Goal: Task Accomplishment & Management: Use online tool/utility

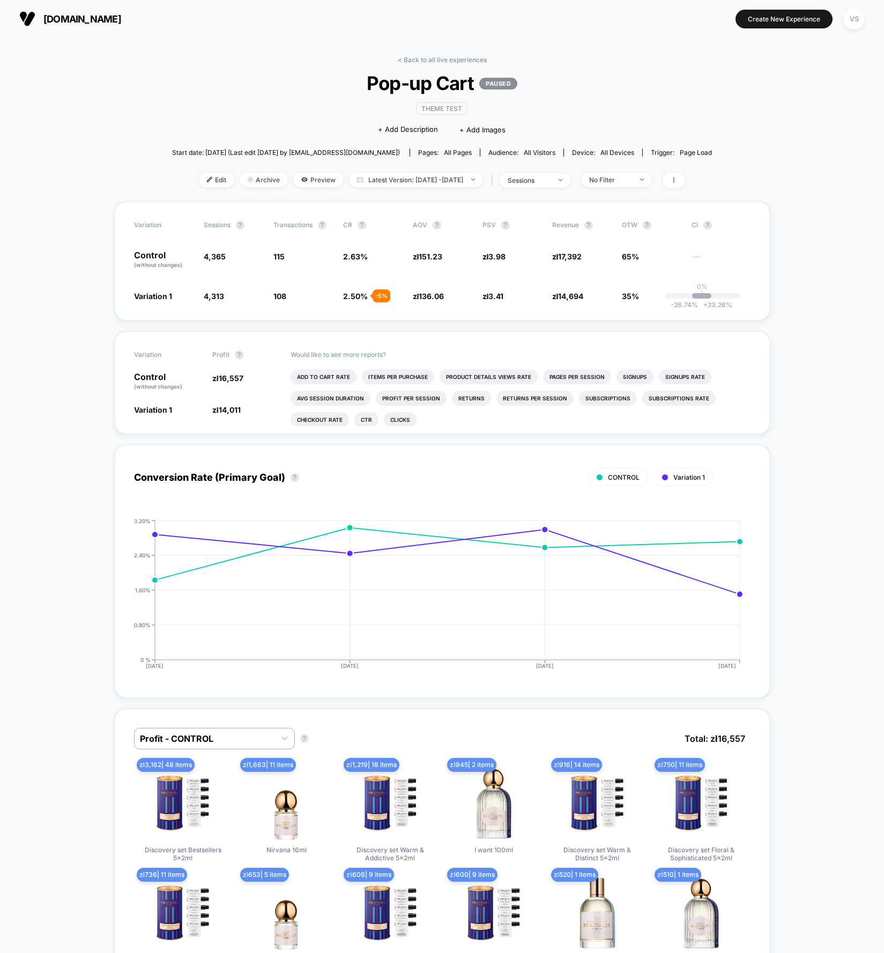
click at [756, 24] on button "Create New Experience" at bounding box center [783, 19] width 97 height 19
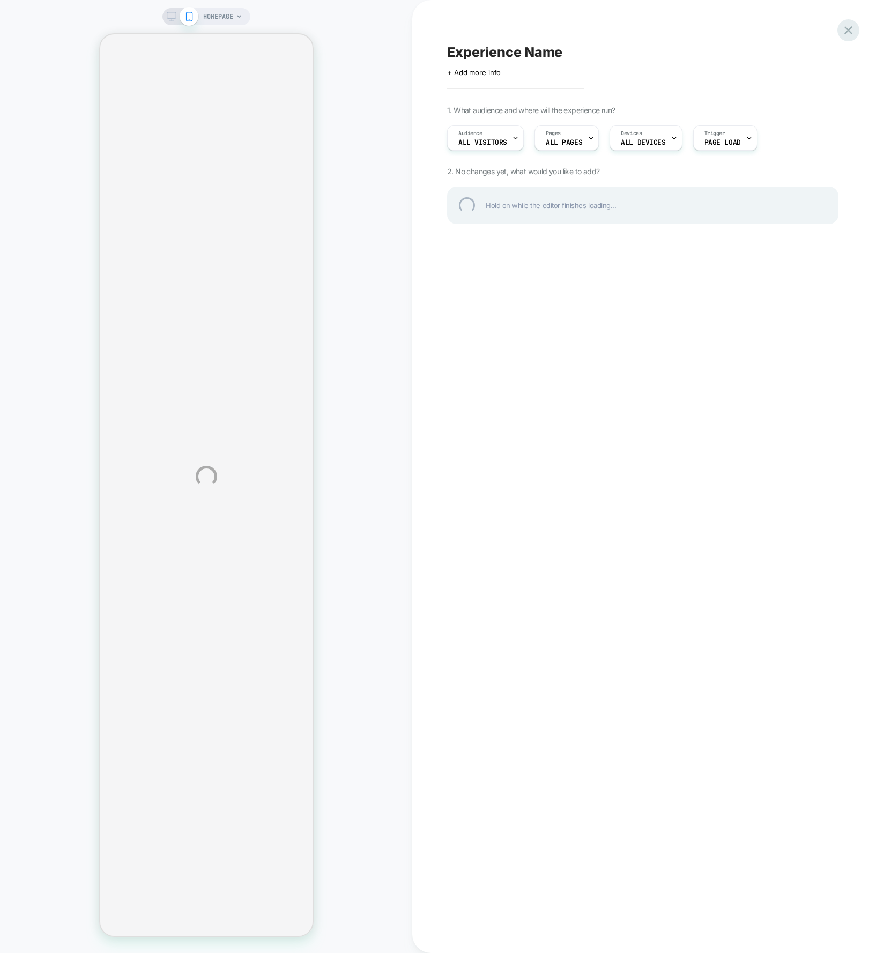
click at [847, 29] on div at bounding box center [848, 30] width 22 height 22
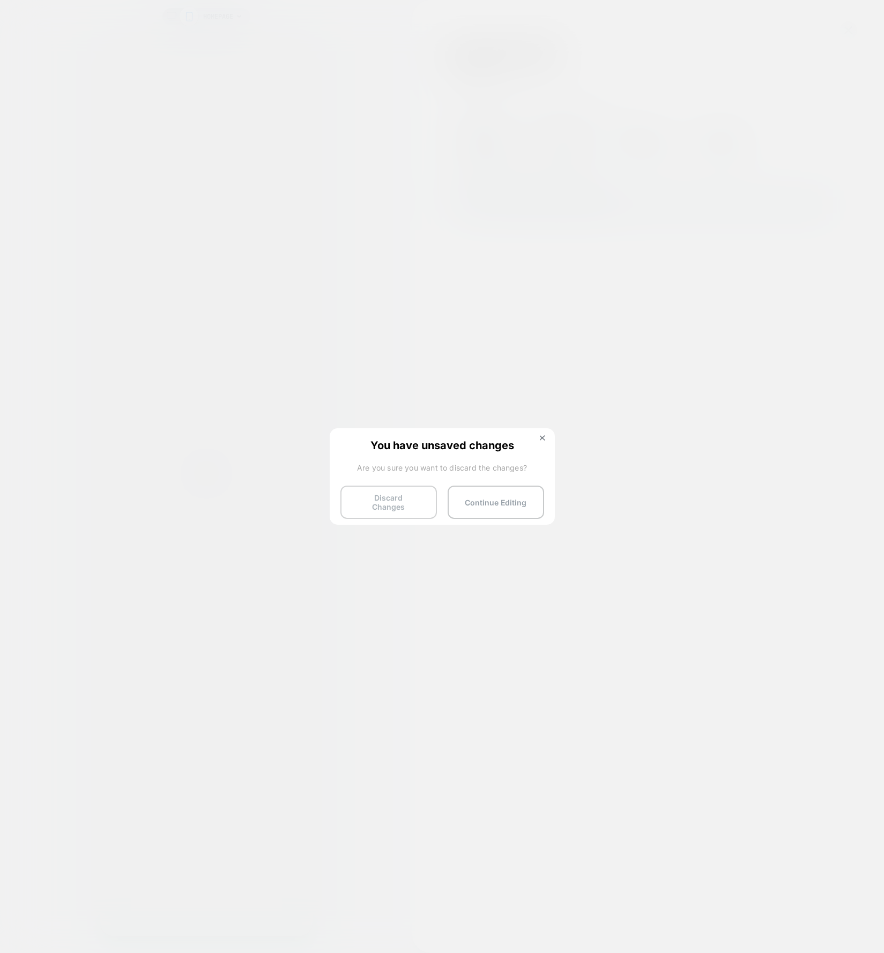
click at [412, 494] on button "Discard Changes" at bounding box center [388, 502] width 96 height 33
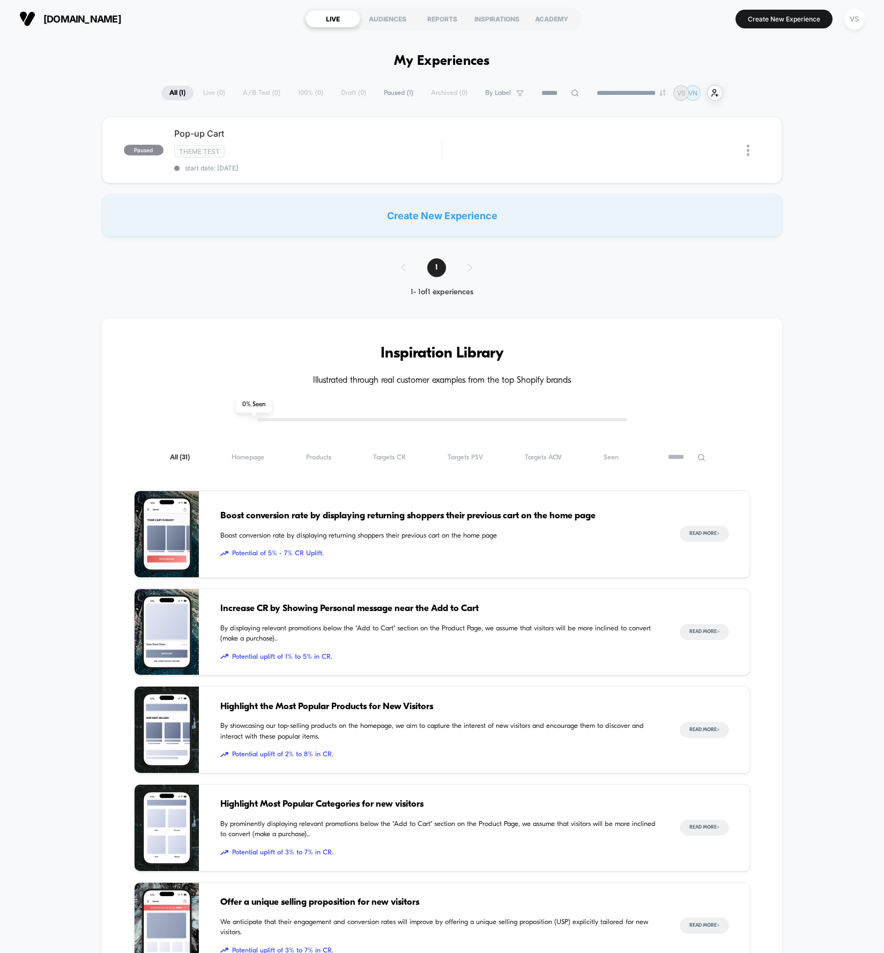
click at [69, 168] on div "paused Pop-up Cart Theme Test start date: 16/09/2025 Edit Duplicate Preview Sta…" at bounding box center [442, 177] width 884 height 120
click at [855, 21] on div "VS" at bounding box center [854, 19] width 21 height 21
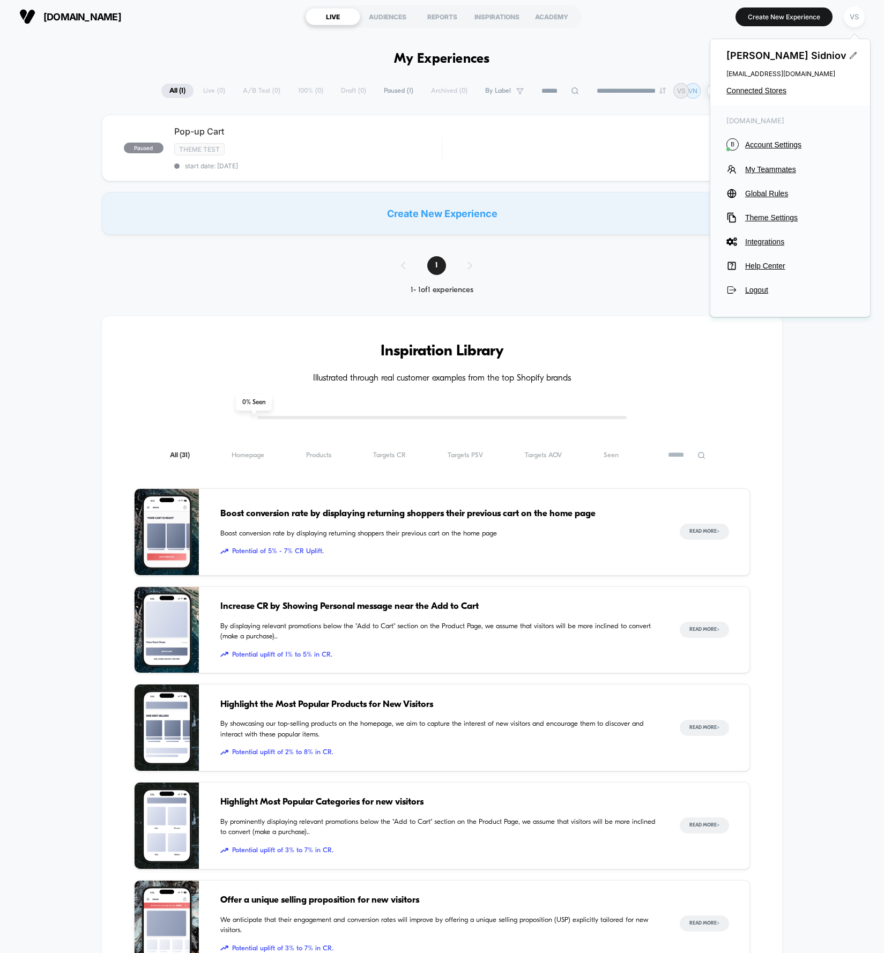
click at [805, 424] on div "Inspiration Library Illustrated through real customer examples from the top Sho…" at bounding box center [442, 737] width 884 height 884
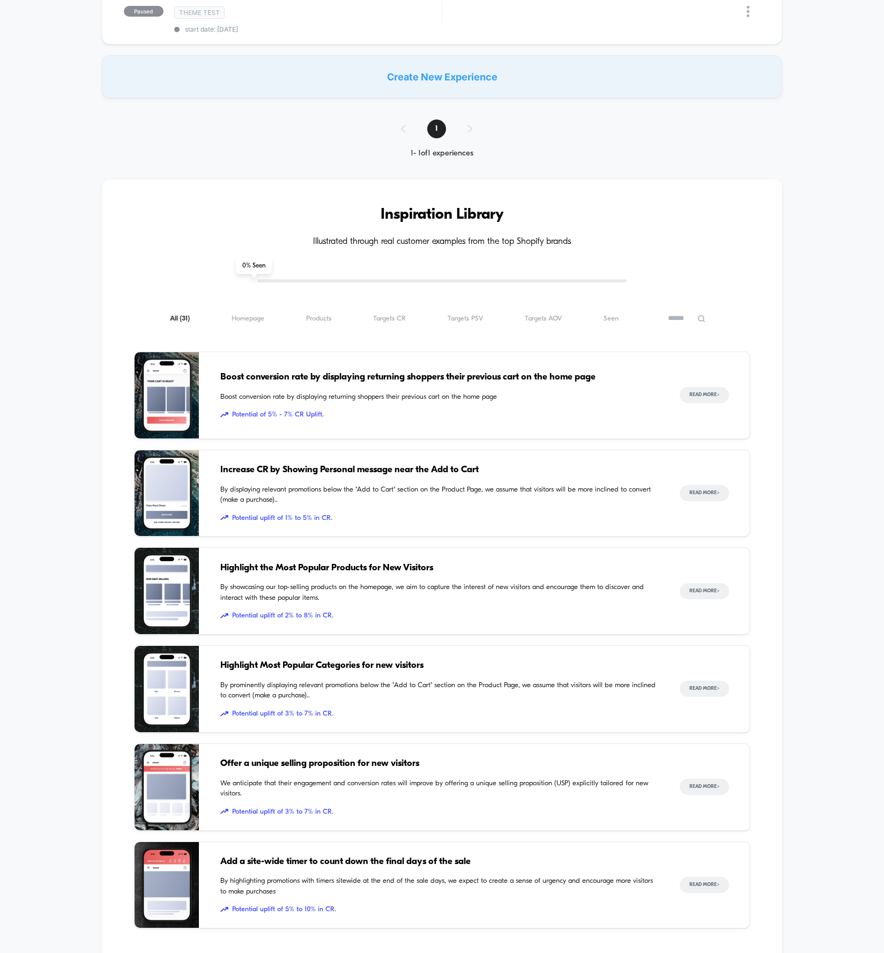
scroll to position [255, 0]
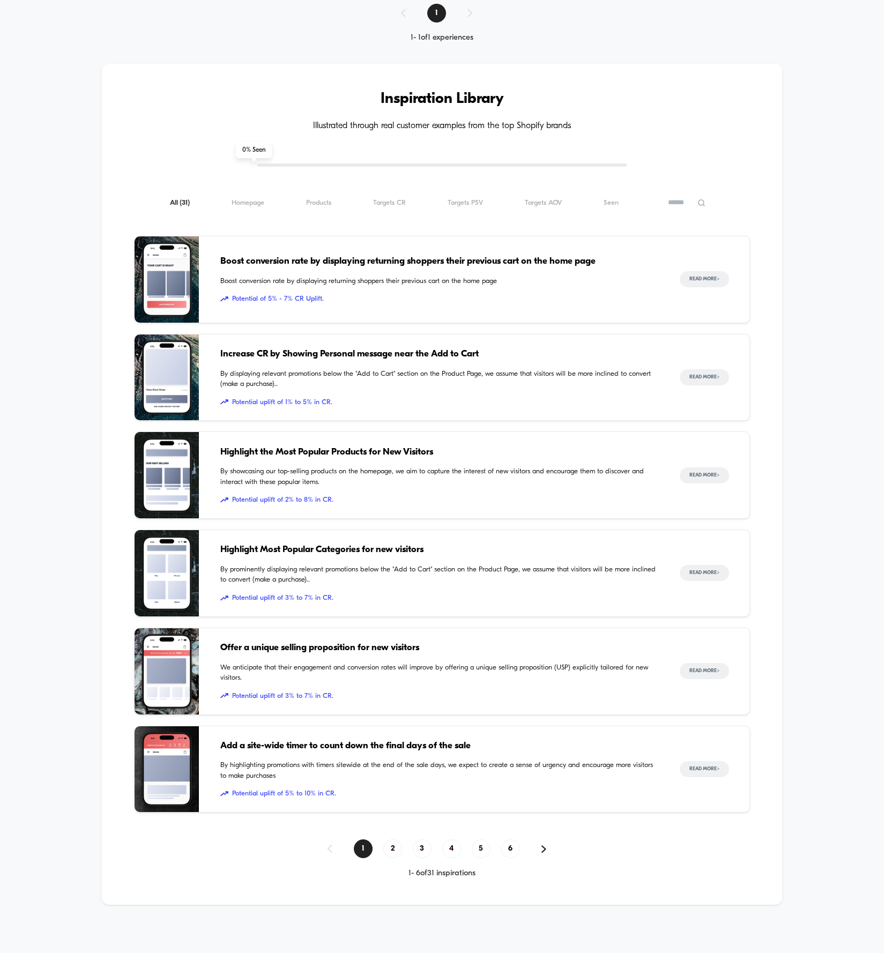
click at [586, 266] on span "Boost conversion rate by displaying returning shoppers their previous cart on t…" at bounding box center [439, 262] width 438 height 14
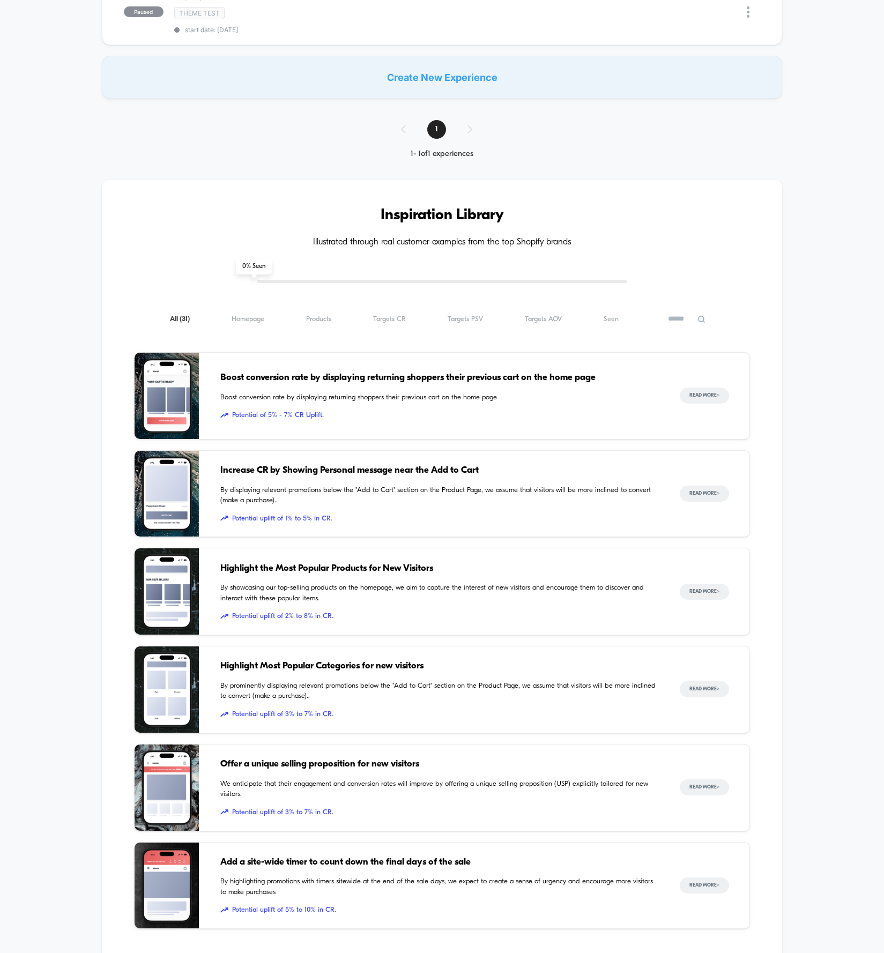
scroll to position [198, 0]
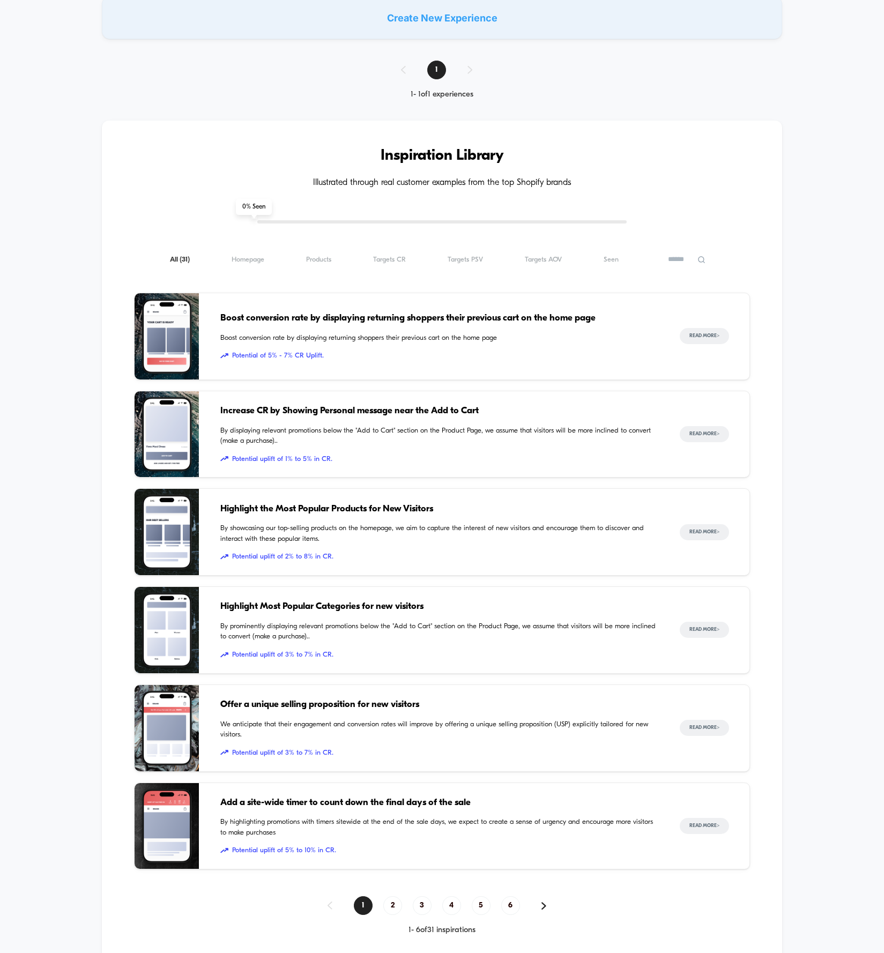
click at [339, 705] on span "Offer a unique selling proposition for new visitors" at bounding box center [439, 705] width 438 height 14
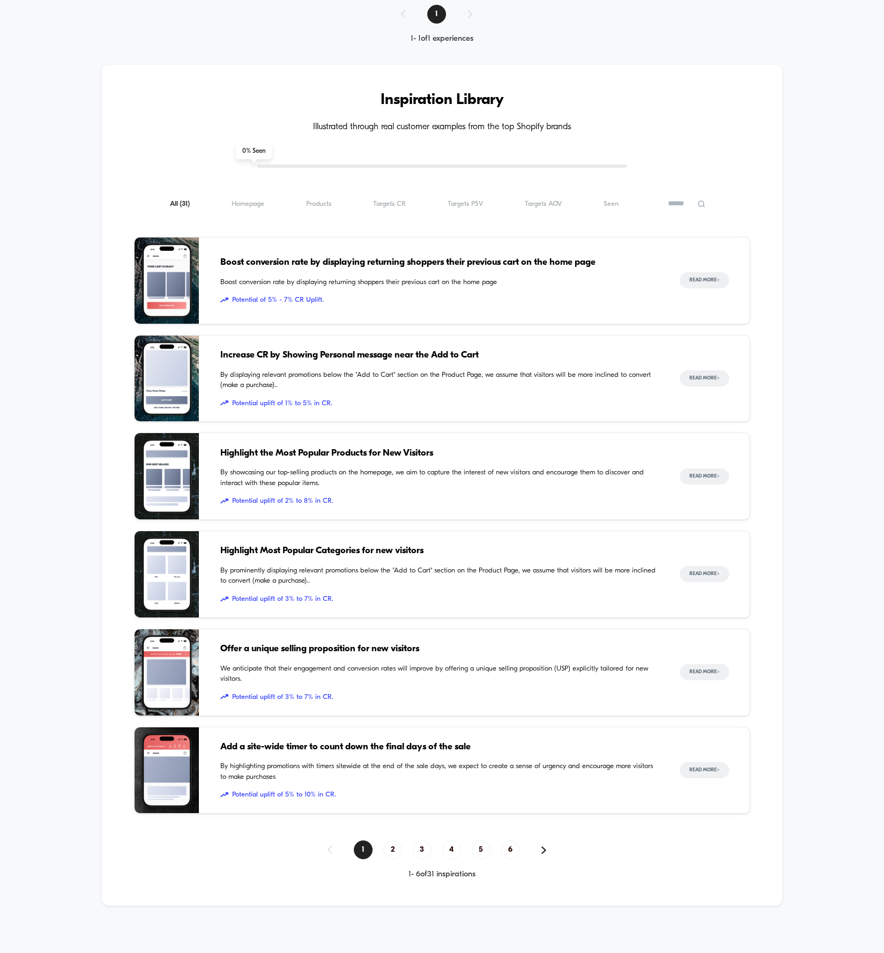
scroll to position [255, 0]
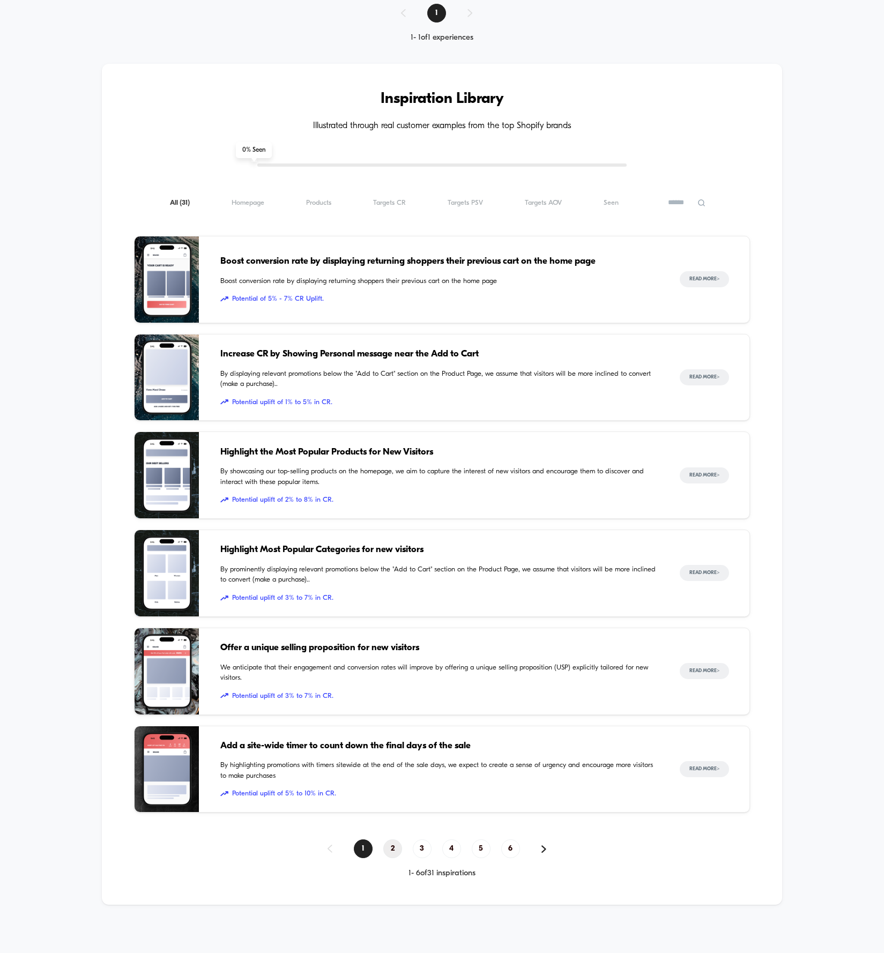
click at [391, 851] on span "2" at bounding box center [392, 848] width 19 height 19
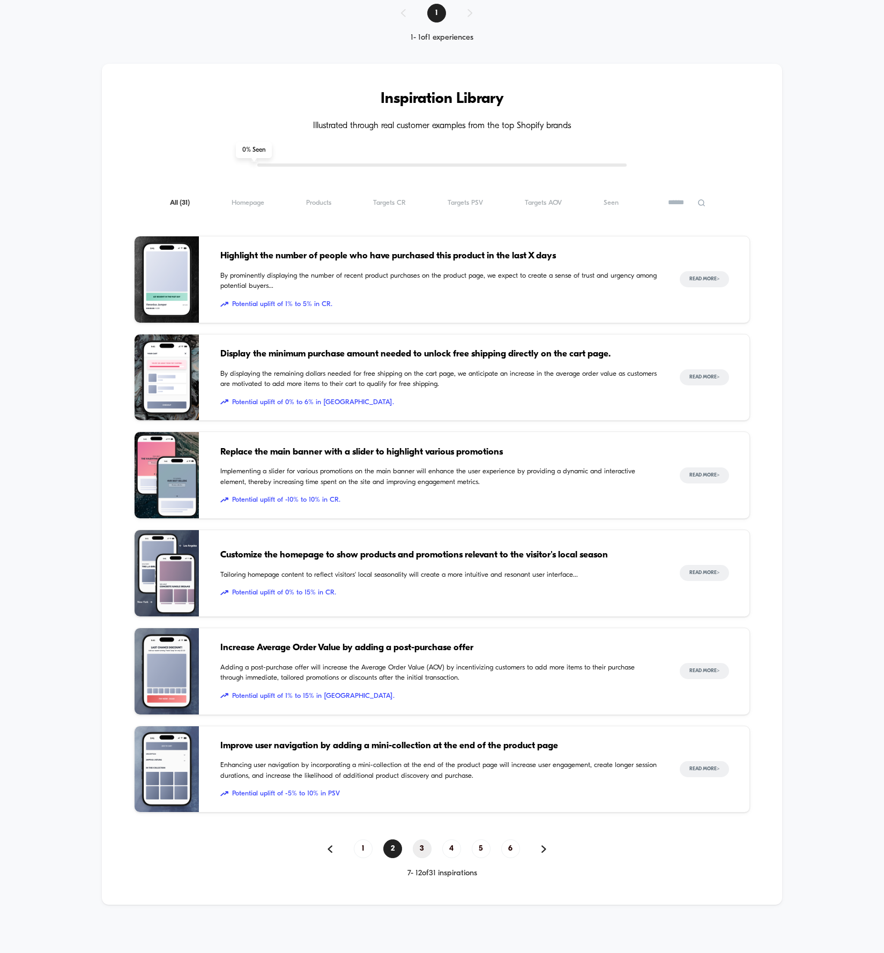
click at [424, 846] on span "3" at bounding box center [422, 848] width 19 height 19
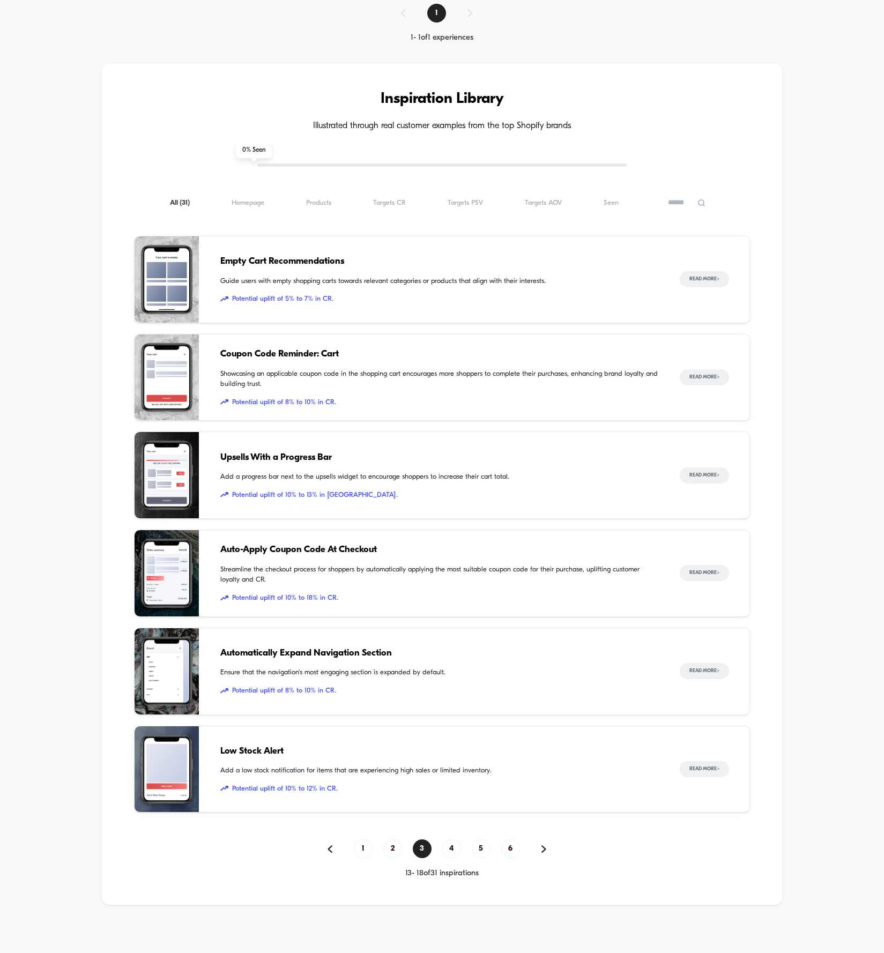
click at [255, 751] on span "Low Stock Alert" at bounding box center [439, 751] width 438 height 14
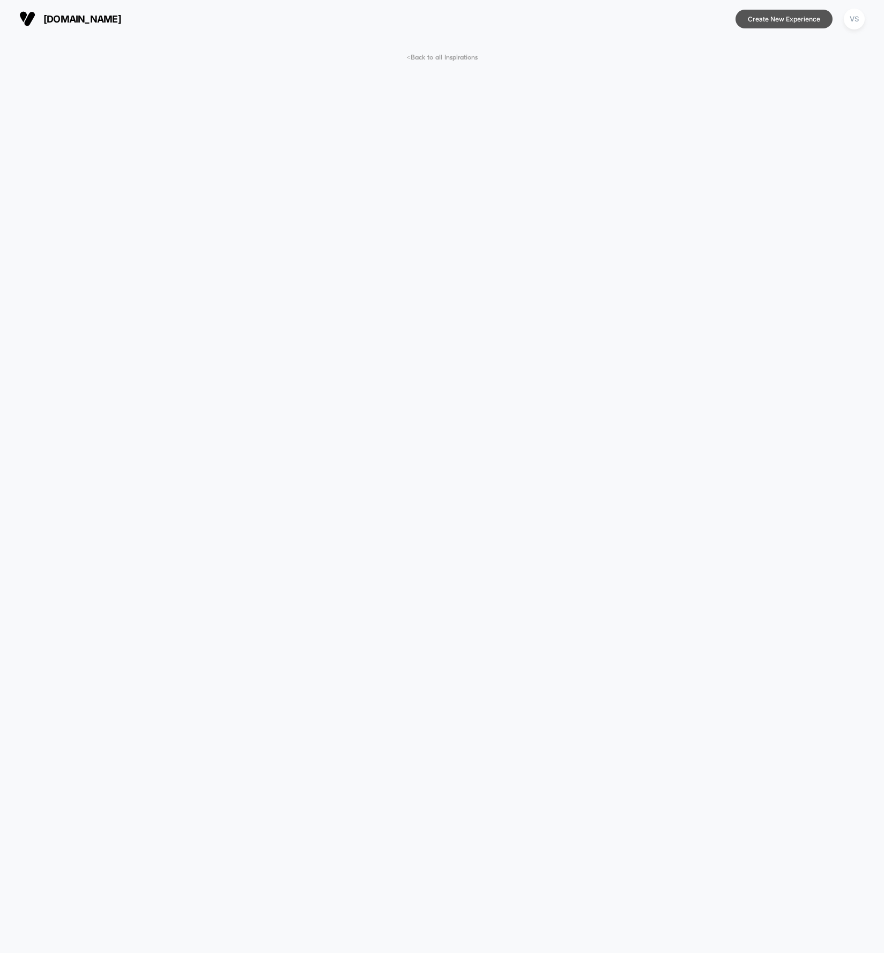
click at [798, 10] on button "Create New Experience" at bounding box center [783, 19] width 97 height 19
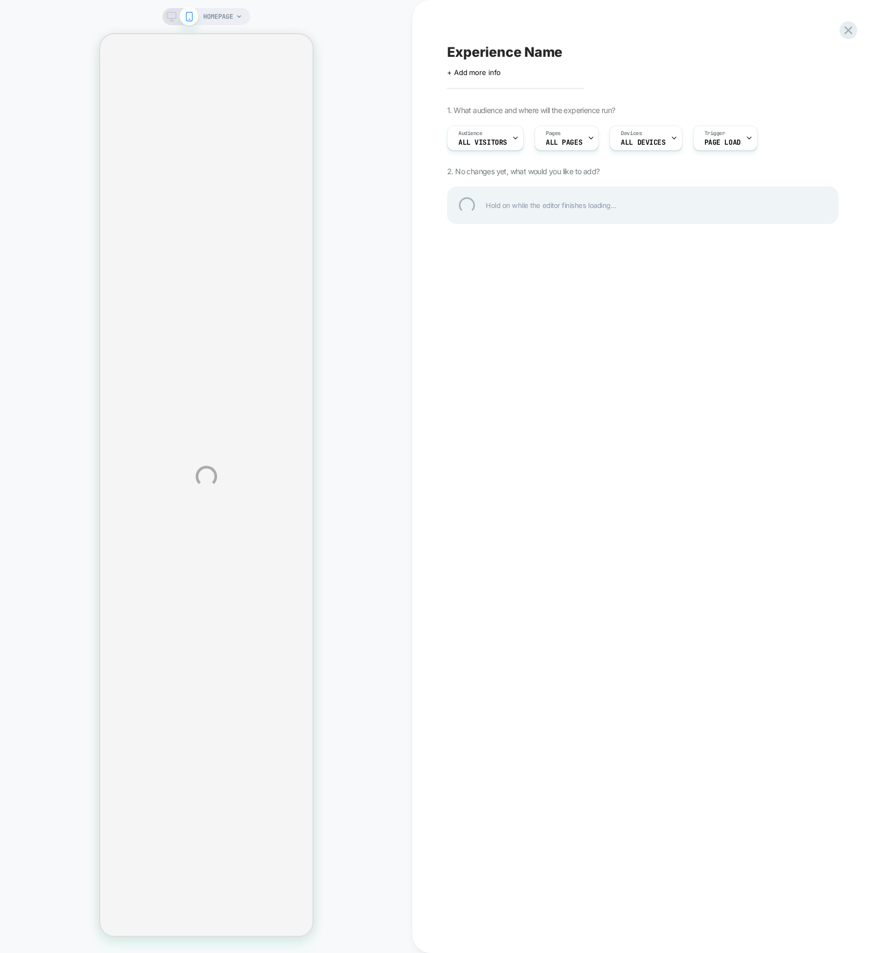
click at [473, 80] on div "HOMEPAGE Experience Name Click to edit experience details + Add more info 1. Wh…" at bounding box center [442, 476] width 884 height 953
click at [469, 54] on div "Experience Name" at bounding box center [642, 52] width 391 height 16
type textarea "*"
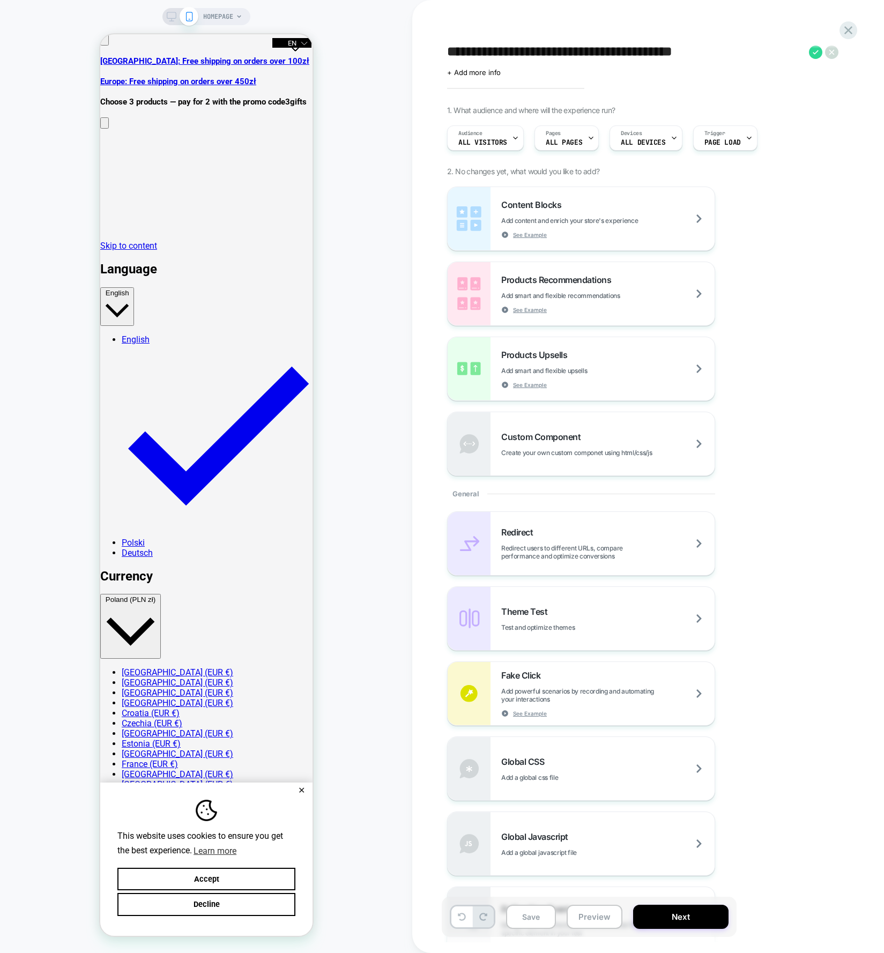
type textarea "**********"
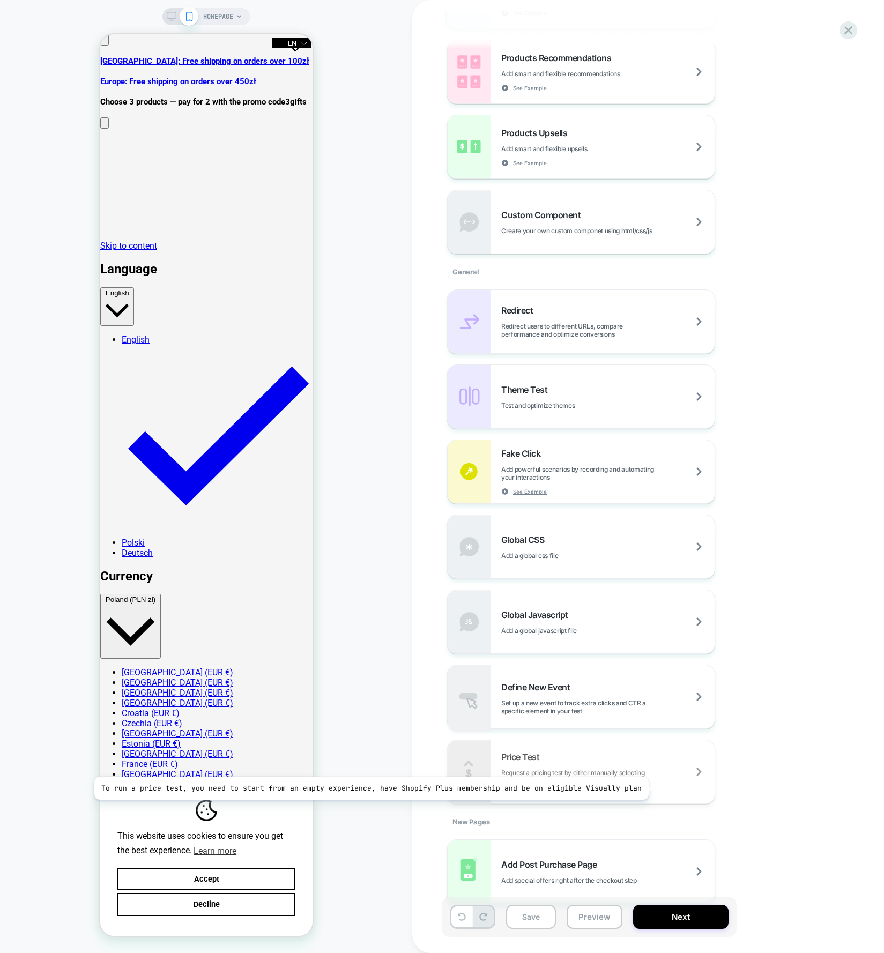
scroll to position [241, 0]
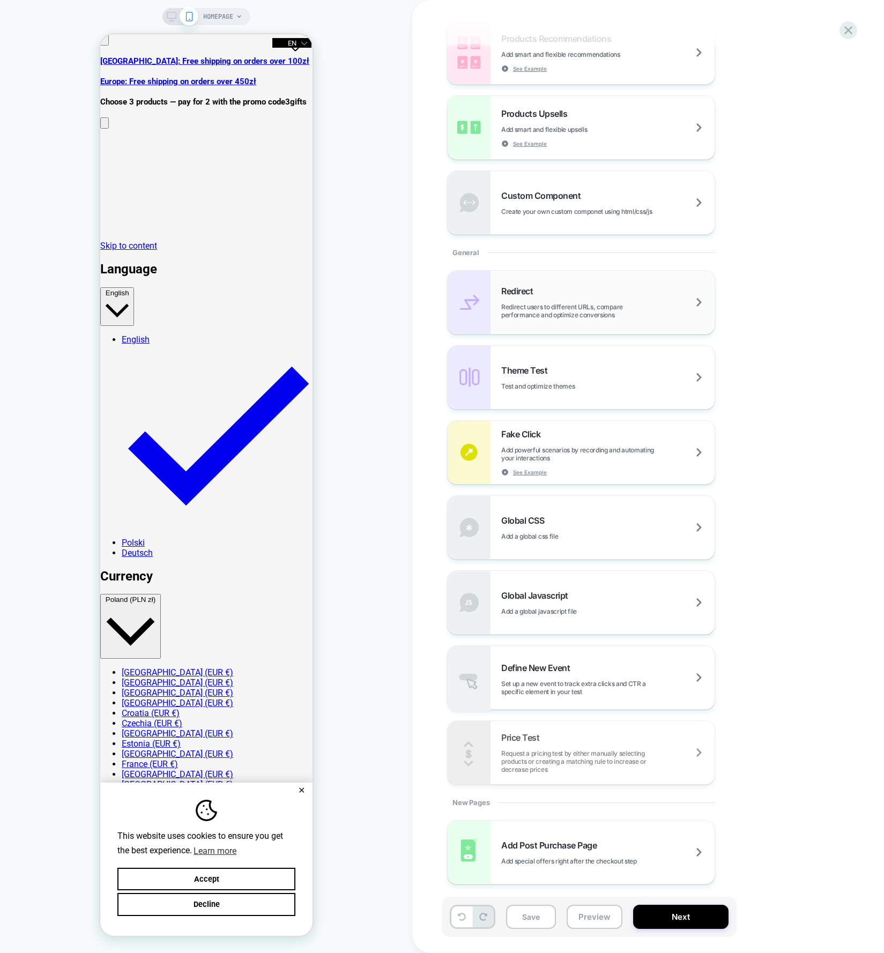
click at [691, 303] on span "Redirect users to different URLs, compare performance and optimize conversions" at bounding box center [607, 311] width 213 height 16
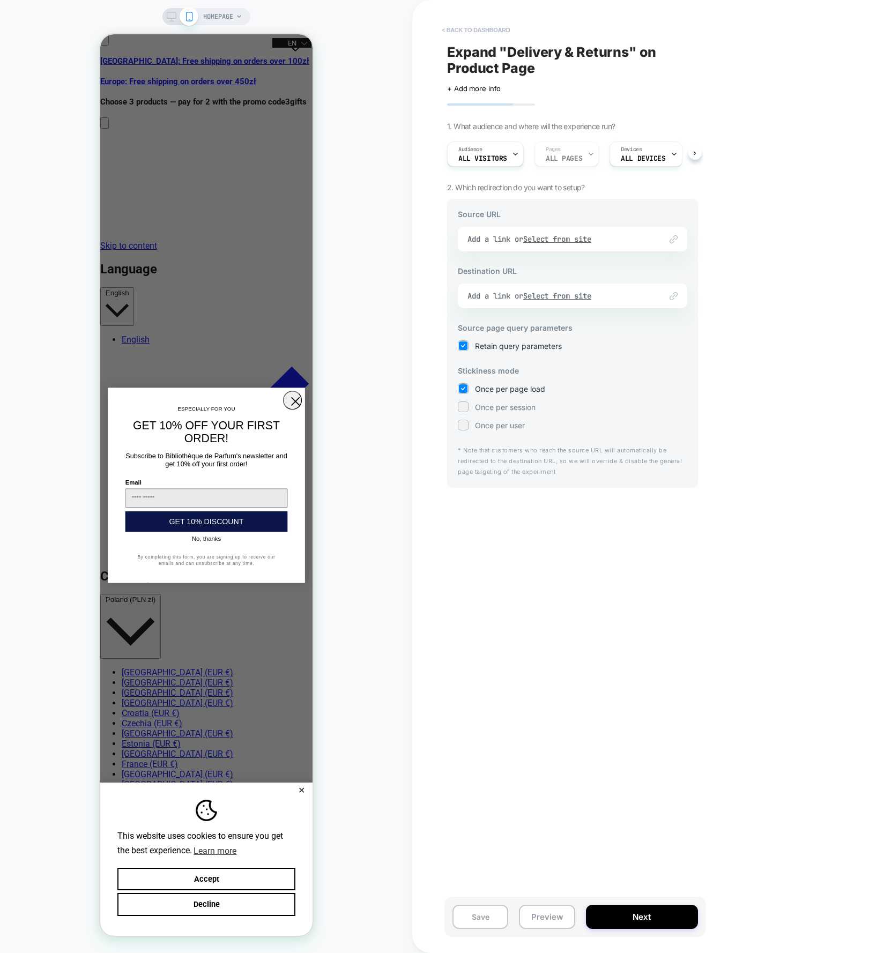
click at [446, 25] on button "< back to dashboard" at bounding box center [475, 29] width 79 height 17
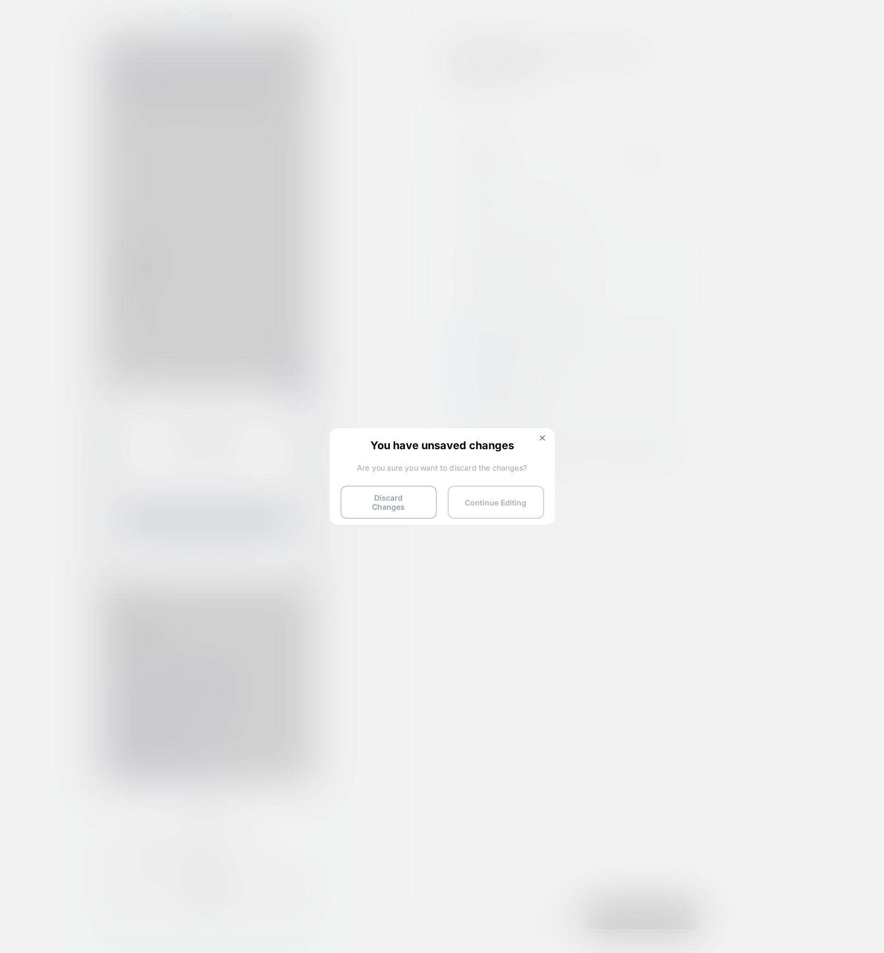
click at [487, 493] on button "Continue Editing" at bounding box center [496, 502] width 96 height 33
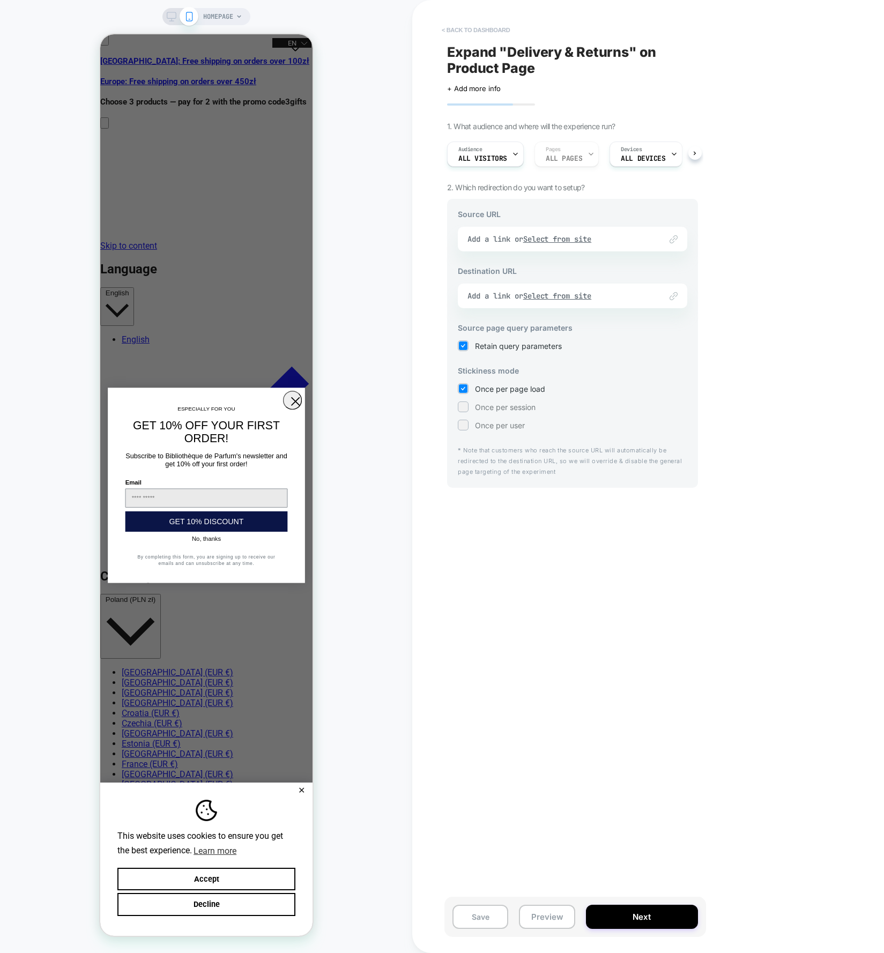
click at [457, 26] on button "< back to dashboard" at bounding box center [475, 29] width 79 height 17
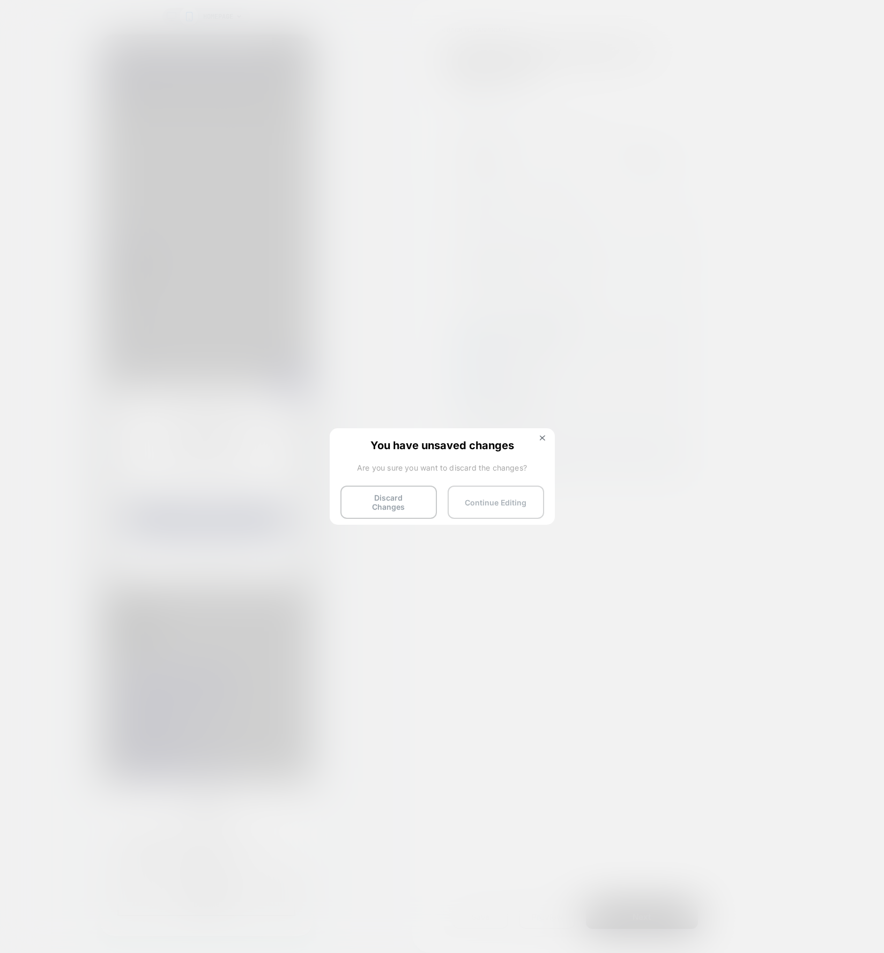
click at [520, 492] on button "Continue Editing" at bounding box center [496, 502] width 96 height 33
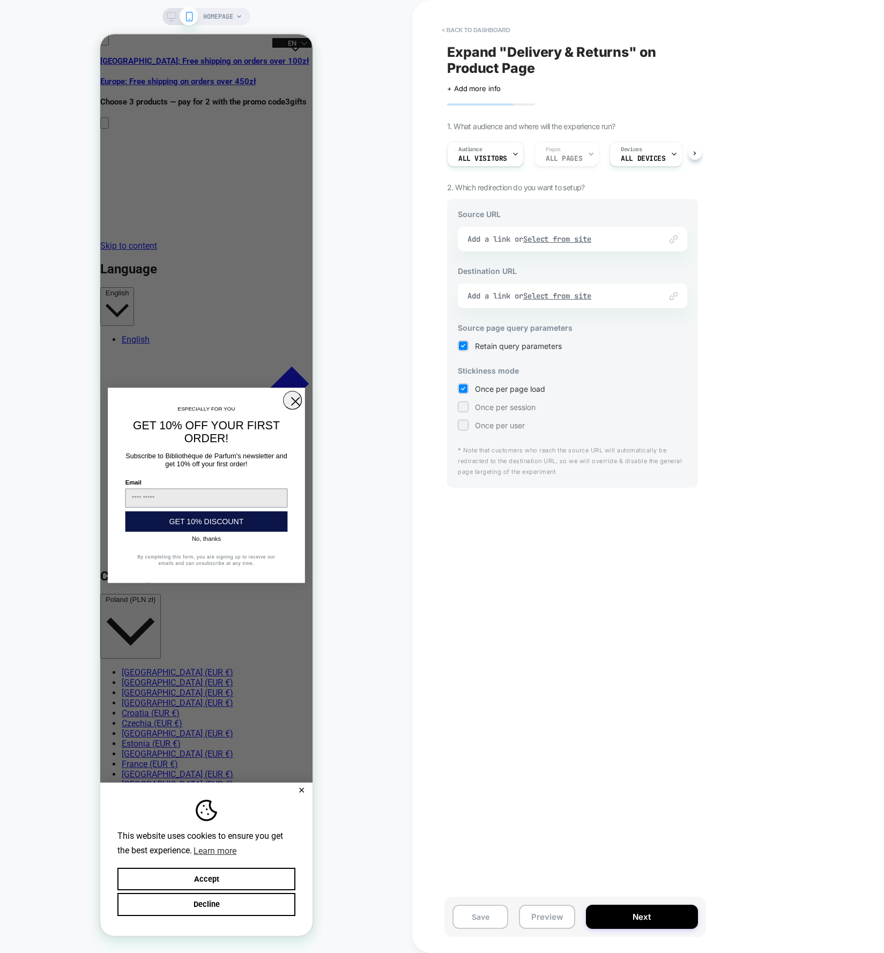
click at [481, 187] on span "2. Which redirection do you want to setup?" at bounding box center [516, 187] width 138 height 9
click at [539, 923] on button "Preview" at bounding box center [547, 917] width 56 height 24
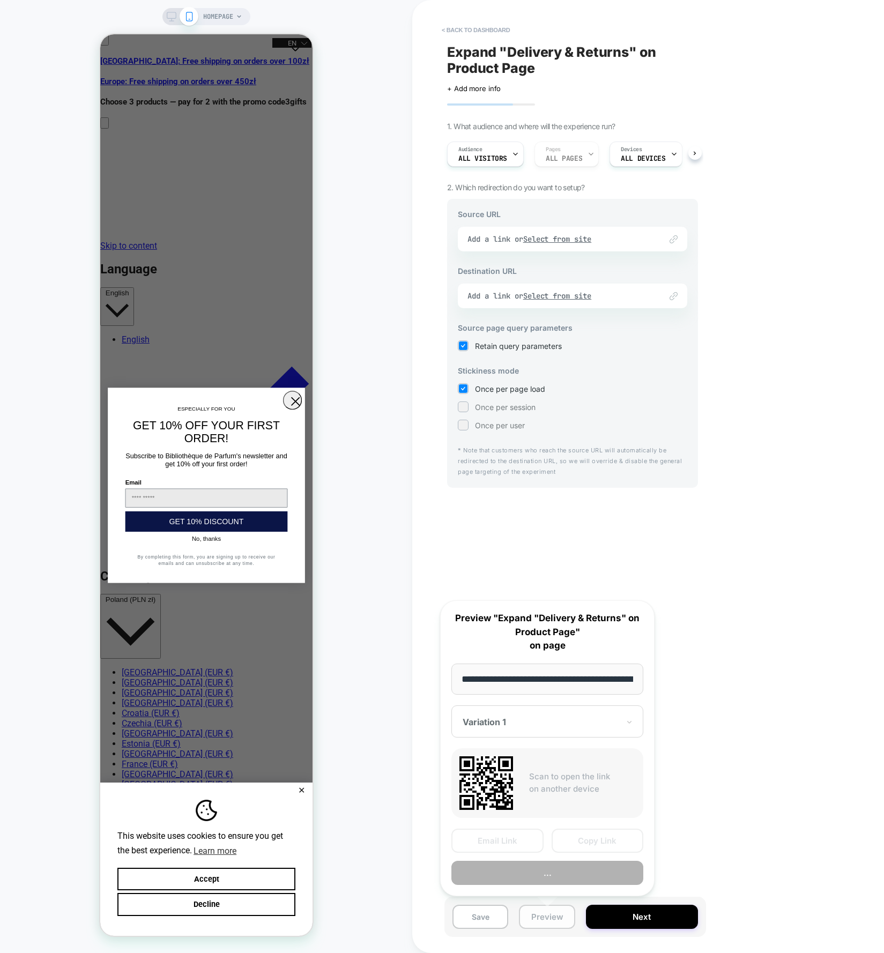
scroll to position [0, 69]
drag, startPoint x: 556, startPoint y: 677, endPoint x: 634, endPoint y: 684, distance: 78.6
click at [634, 684] on input "**********" at bounding box center [547, 680] width 192 height 32
click at [626, 683] on input "**********" at bounding box center [547, 680] width 192 height 32
click at [675, 577] on div "Expand "Delivery & Returns" on Product Page Click to edit experience details + …" at bounding box center [573, 476] width 262 height 931
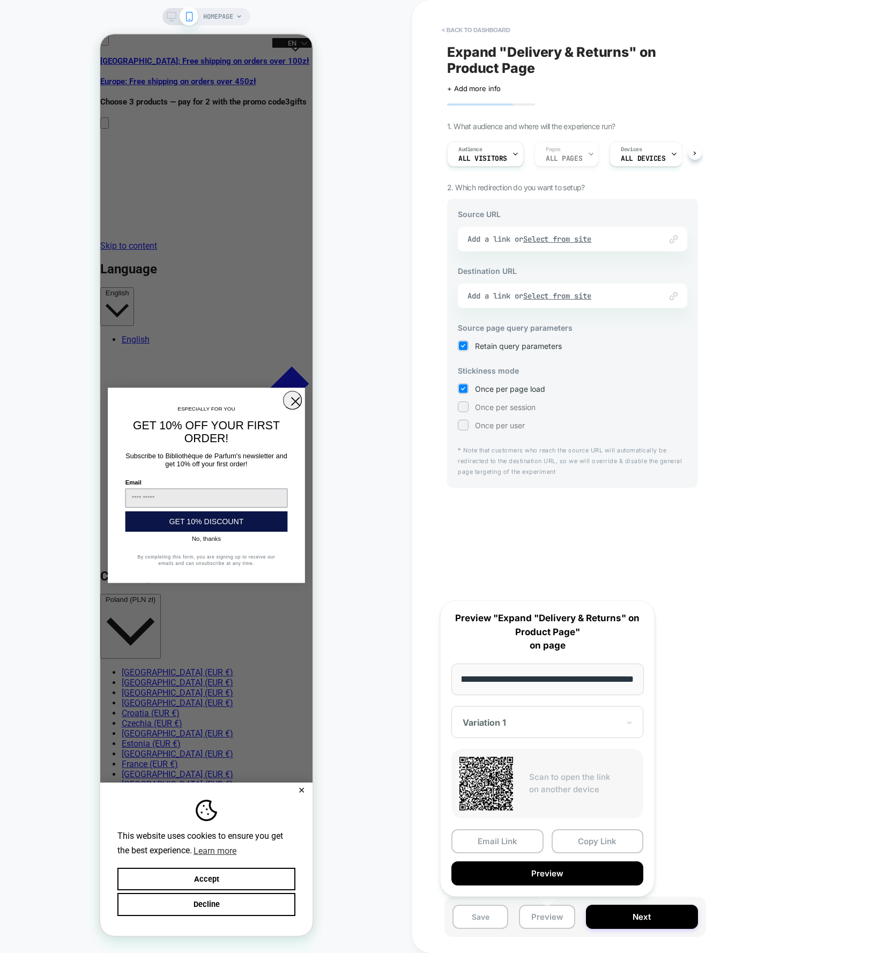
scroll to position [0, 0]
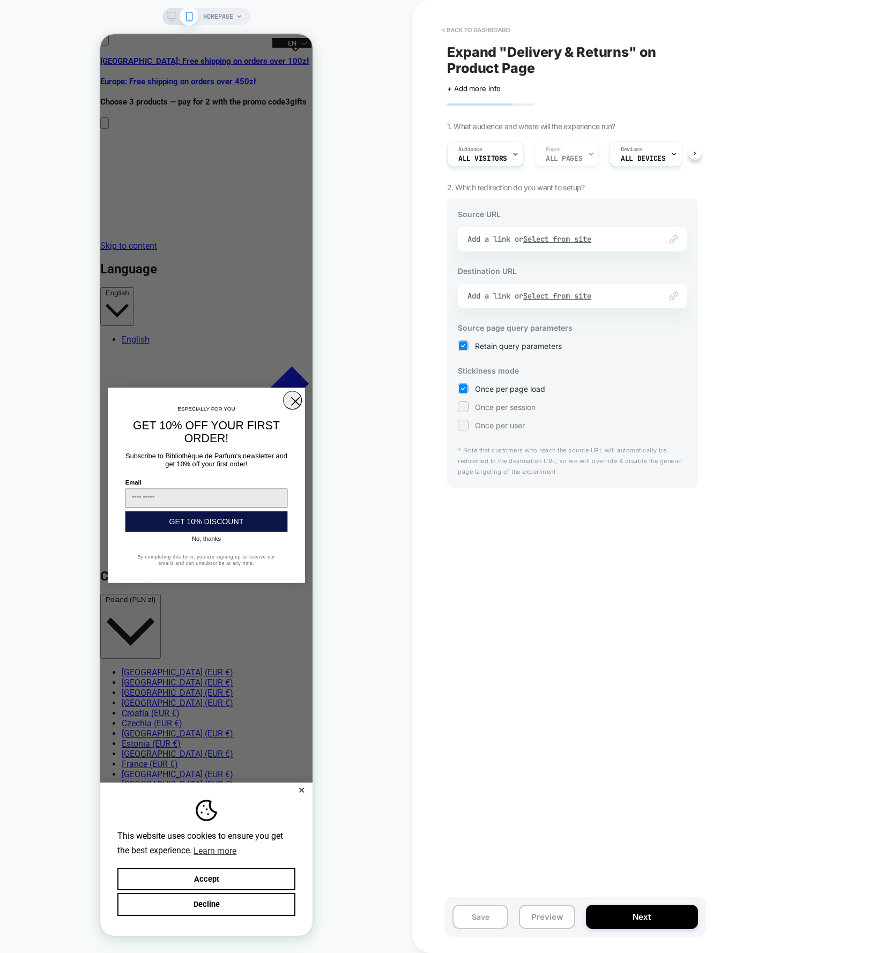
click at [465, 55] on span "Expand "Delivery & Returns" on Product Page" at bounding box center [572, 60] width 251 height 32
click at [465, 55] on textarea "**********" at bounding box center [554, 60] width 215 height 32
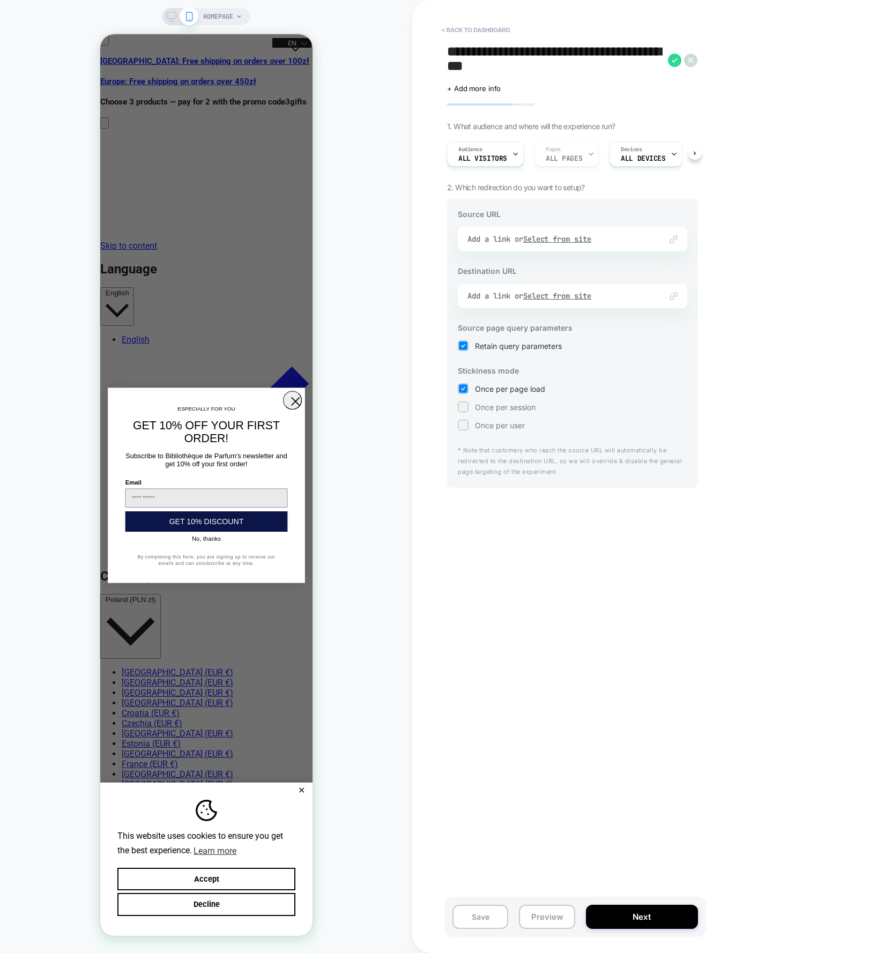
click at [811, 241] on div "**********" at bounding box center [648, 476] width 472 height 953
click at [577, 156] on div "Audience All Visitors Pages ALL PAGES Devices ALL DEVICES Trigger Page Load" at bounding box center [567, 154] width 251 height 36
click at [644, 152] on div "Devices ALL DEVICES" at bounding box center [641, 154] width 66 height 24
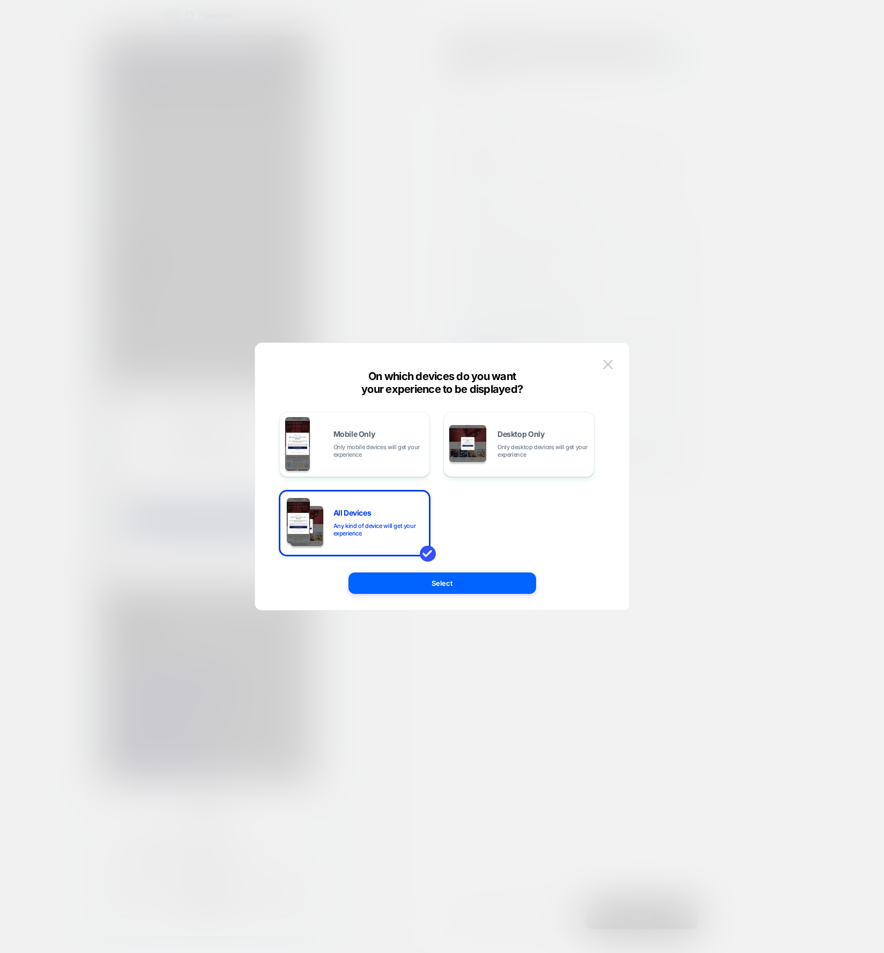
click at [643, 152] on div at bounding box center [442, 476] width 884 height 953
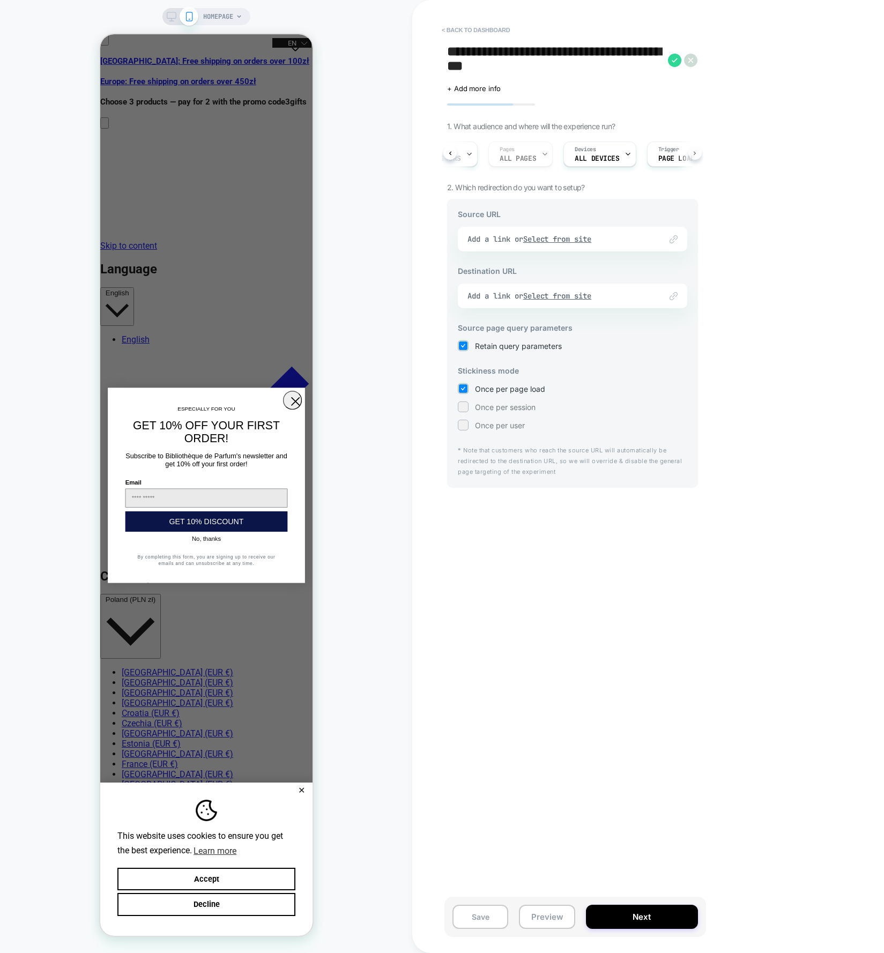
click at [691, 157] on button at bounding box center [694, 152] width 13 height 13
click at [553, 239] on div "Link to Add a link or Select from site" at bounding box center [572, 239] width 229 height 25
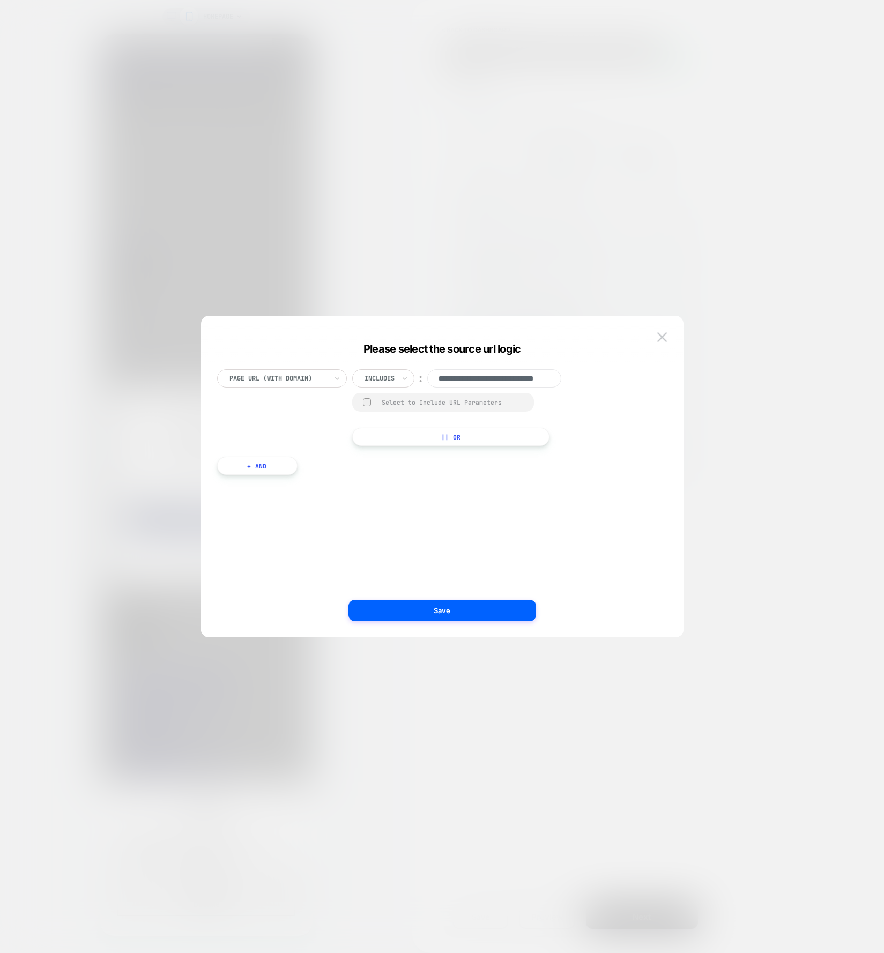
scroll to position [0, 0]
click at [777, 294] on div at bounding box center [442, 476] width 884 height 953
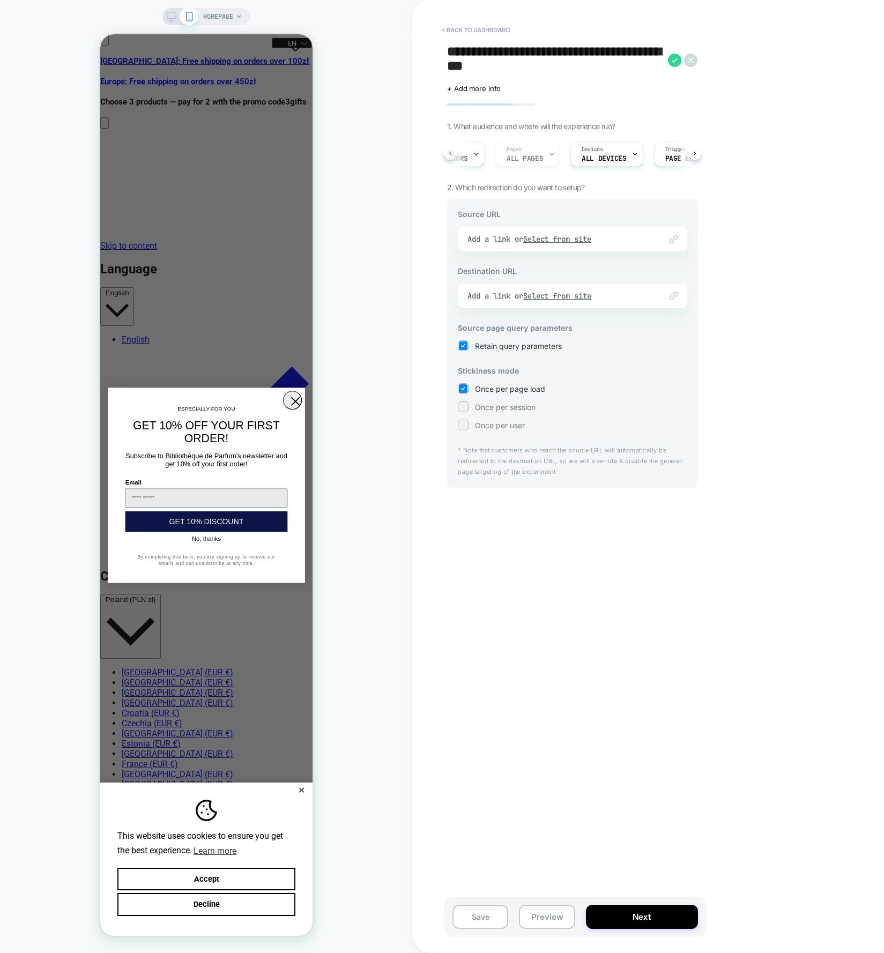
click at [452, 155] on button at bounding box center [449, 152] width 13 height 13
click at [467, 27] on button "< back to dashboard" at bounding box center [475, 29] width 79 height 17
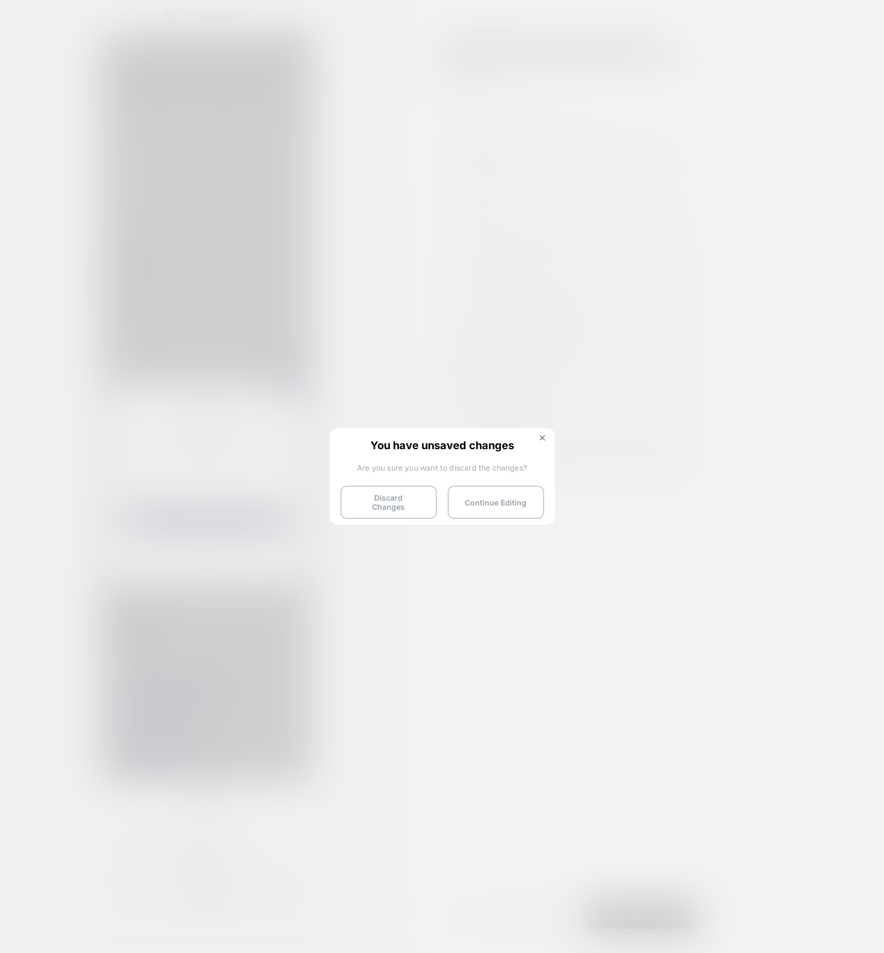
click at [361, 480] on div "You have unsaved changes Are you sure you want to discard the changes? Discard …" at bounding box center [442, 475] width 225 height 95
click at [372, 506] on button "Discard Changes" at bounding box center [388, 502] width 96 height 33
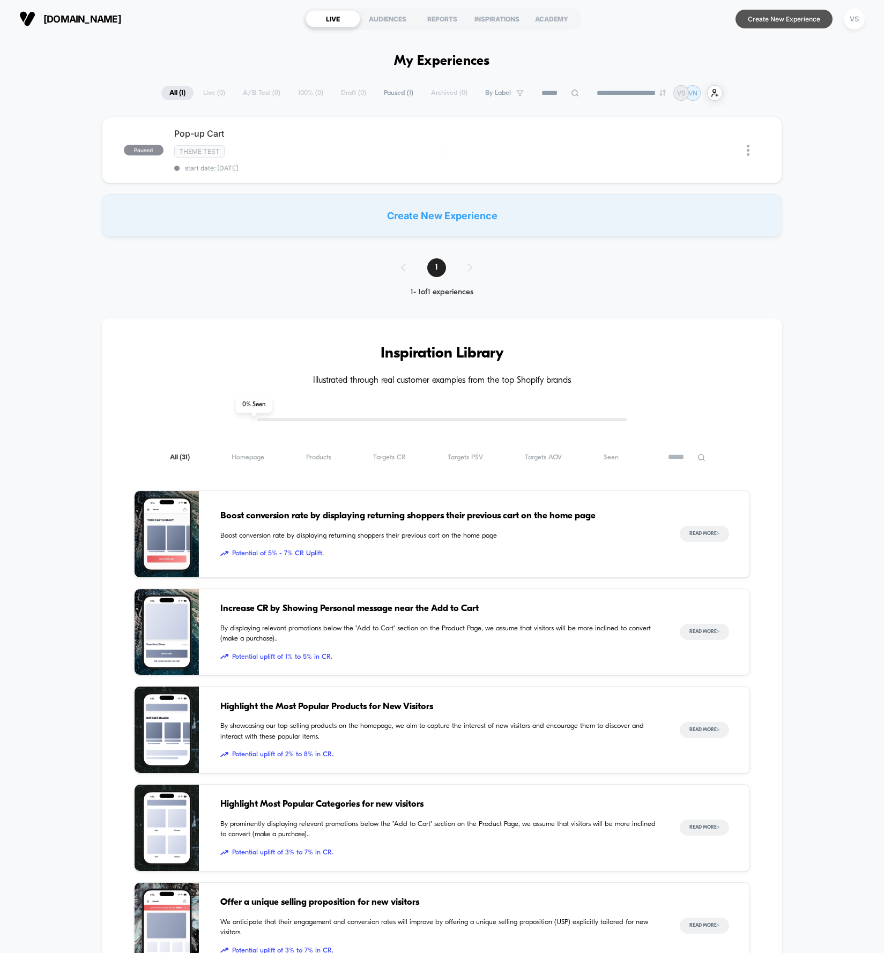
click at [755, 13] on button "Create New Experience" at bounding box center [783, 19] width 97 height 19
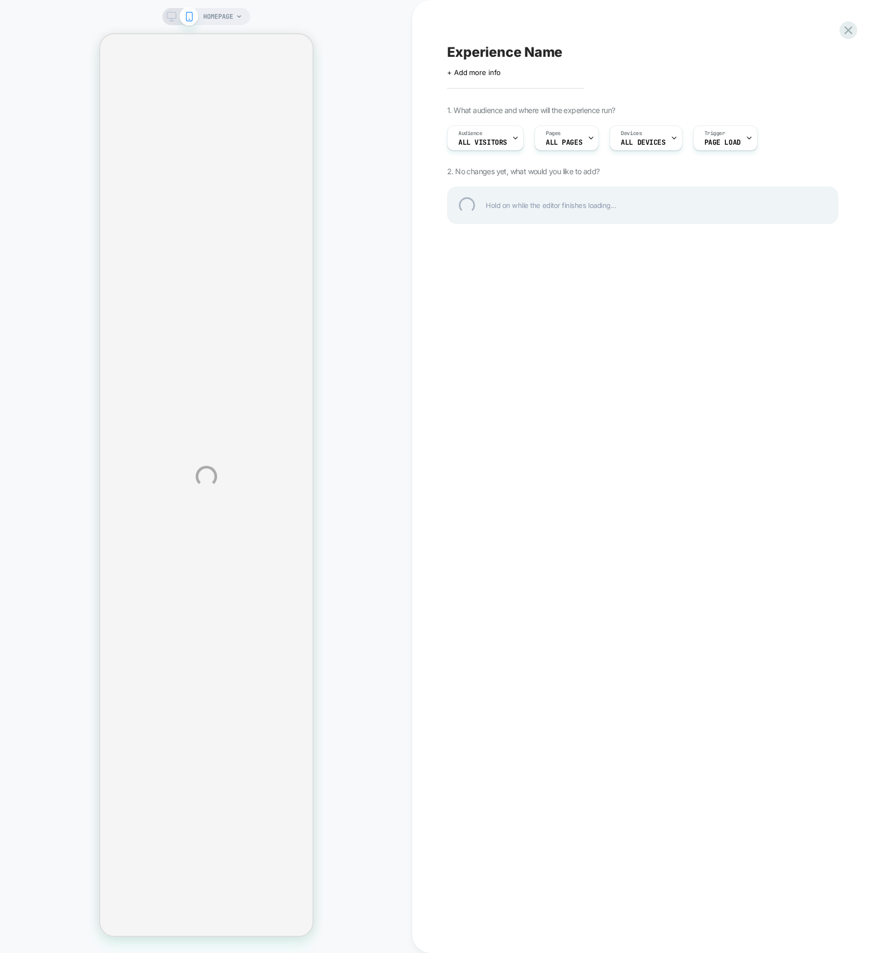
click at [493, 44] on div "Experience Name" at bounding box center [642, 52] width 391 height 16
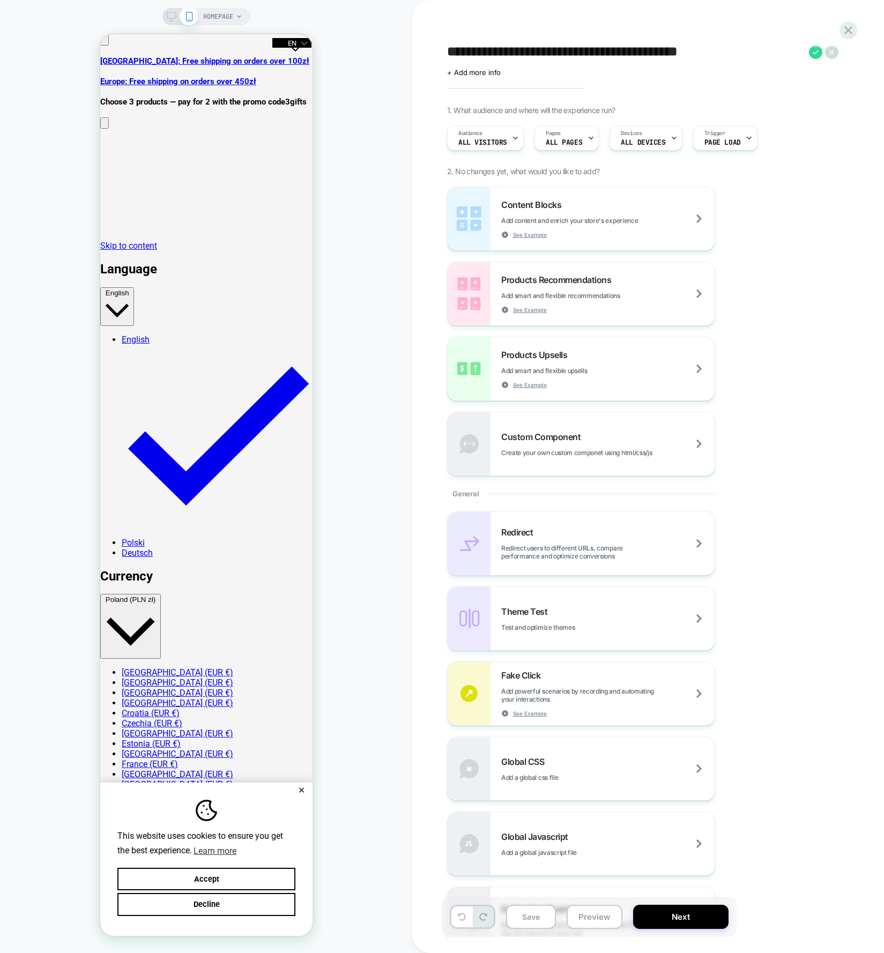
type textarea "**********"
click at [815, 54] on icon at bounding box center [815, 52] width 13 height 13
click at [674, 202] on div "Content Blocks Add content and enrich your store's experience See Example" at bounding box center [607, 218] width 213 height 39
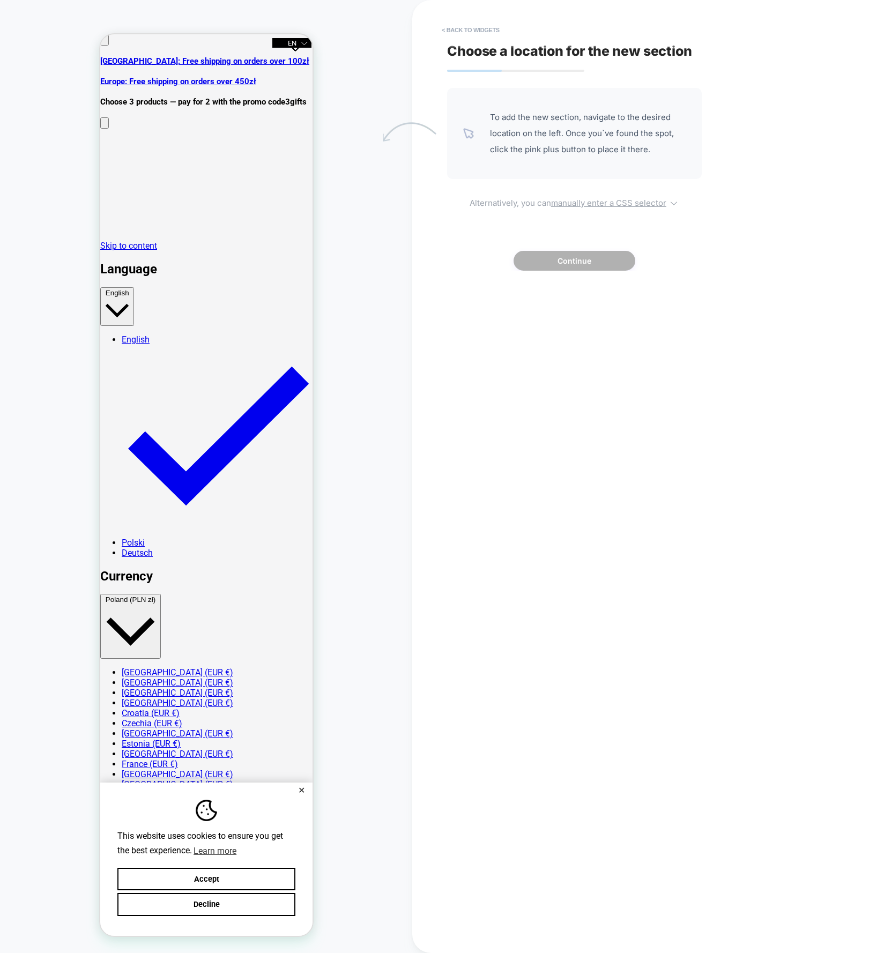
click at [674, 203] on icon at bounding box center [673, 203] width 11 height 11
select select "*******"
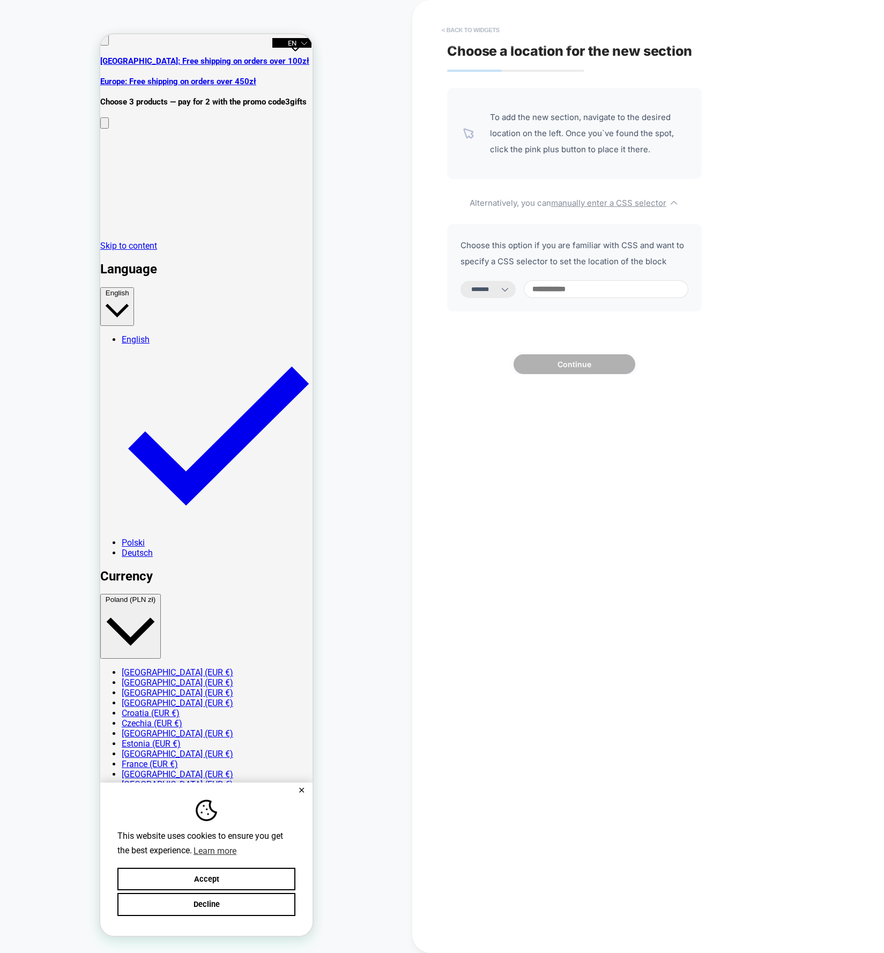
click at [458, 28] on button "< Back to widgets" at bounding box center [470, 29] width 69 height 17
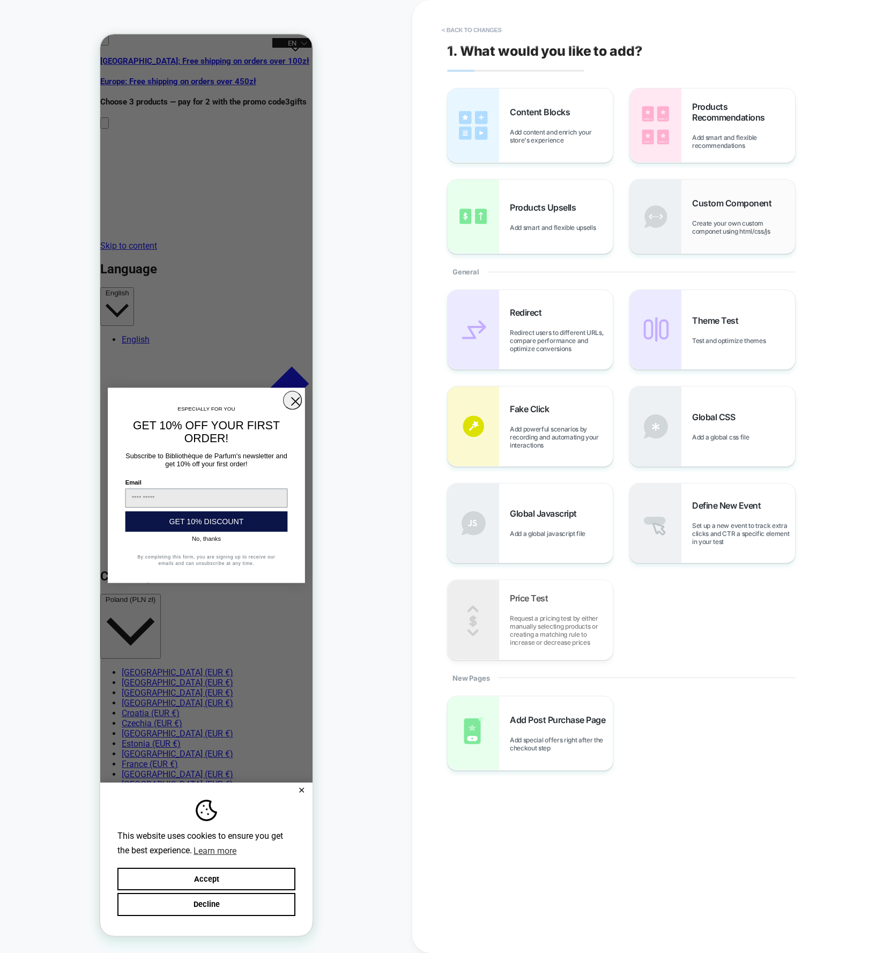
click at [754, 238] on div "Custom Component Create your own custom componet using html/css/js" at bounding box center [712, 217] width 165 height 74
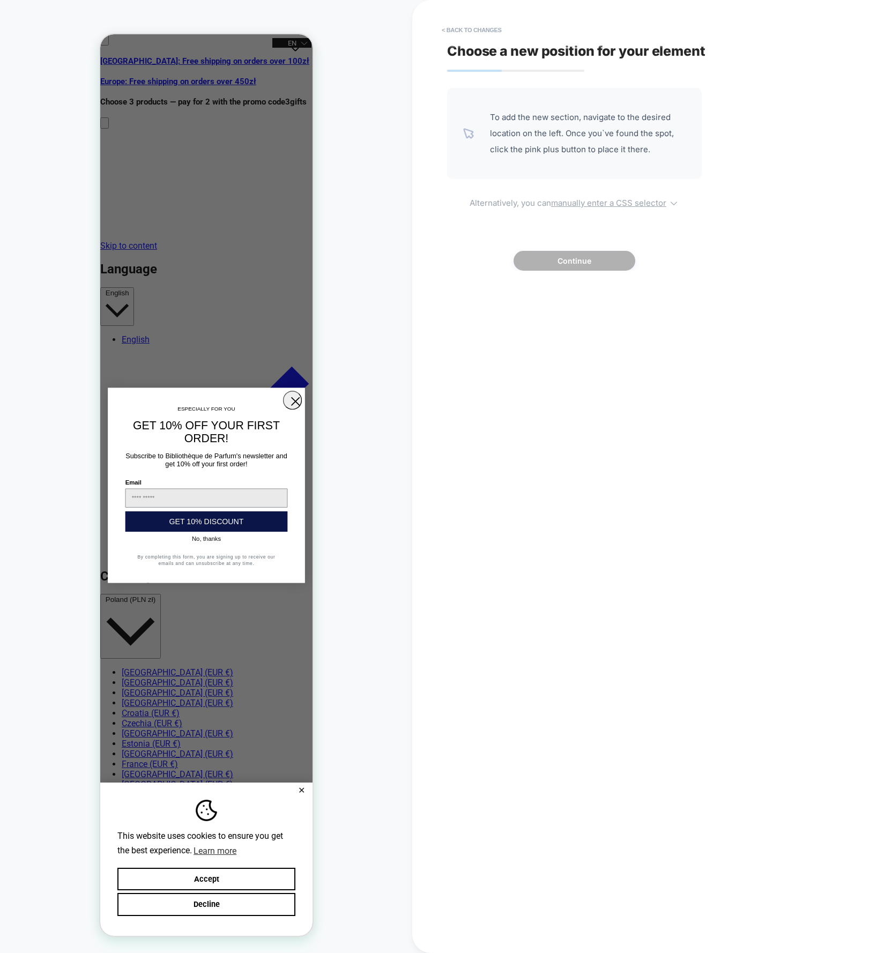
click at [618, 200] on u "manually enter a CSS selector" at bounding box center [608, 203] width 115 height 10
select select "*******"
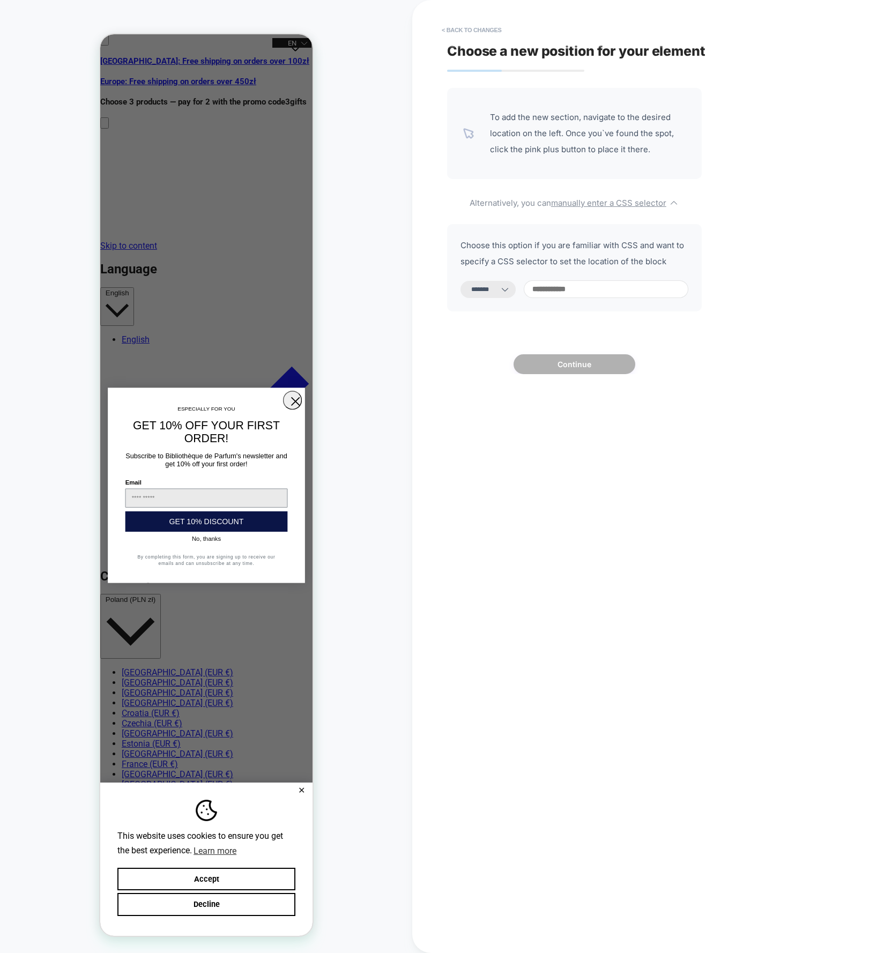
click at [511, 282] on select "**********" at bounding box center [487, 289] width 55 height 17
click at [452, 29] on button "< Back to changes" at bounding box center [471, 29] width 71 height 17
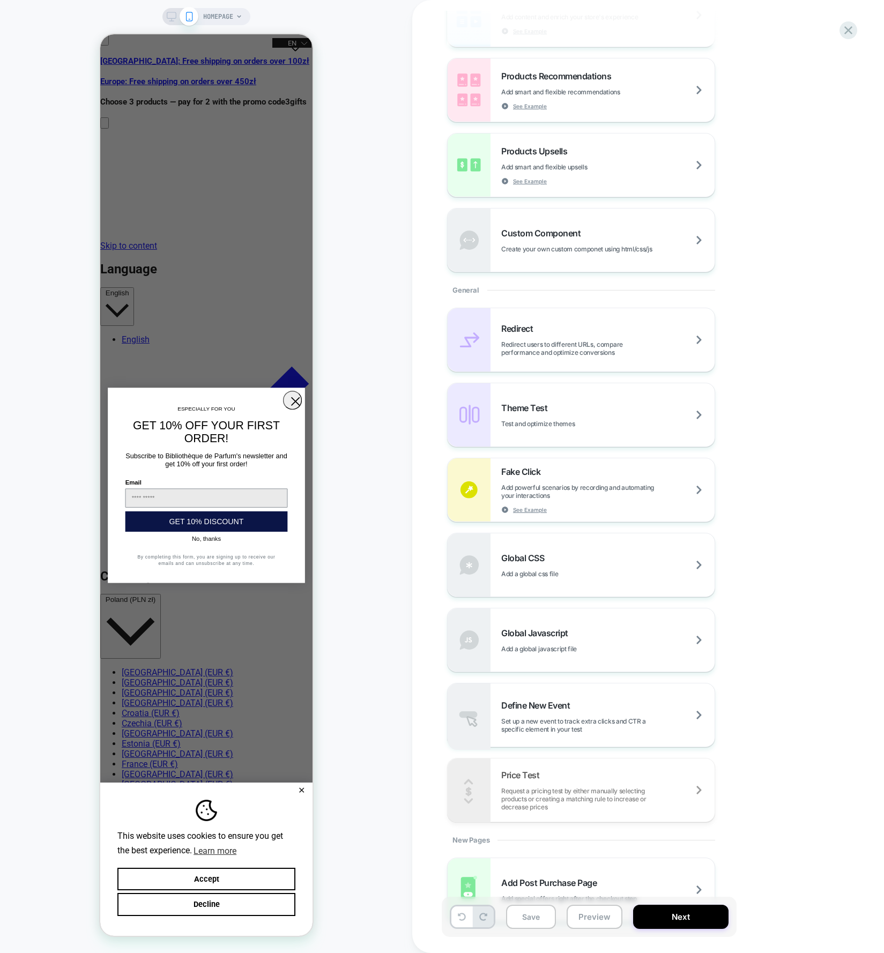
scroll to position [241, 0]
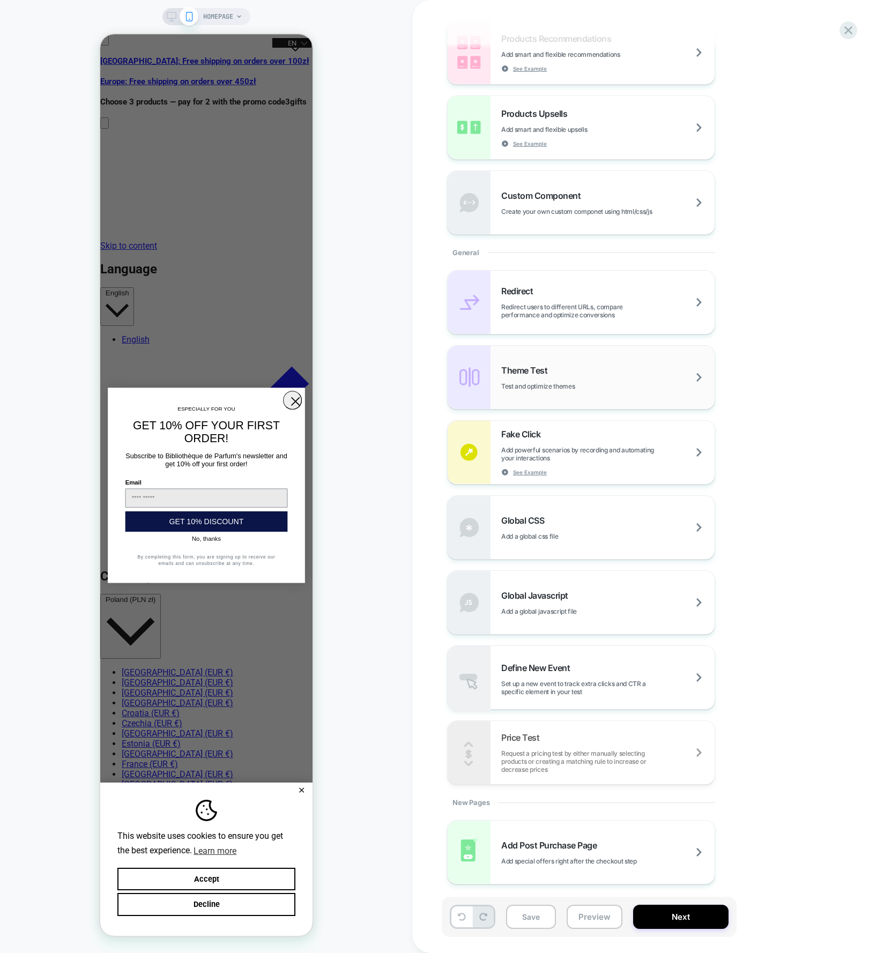
click at [638, 365] on div "Theme Test Test and optimize themes" at bounding box center [607, 377] width 213 height 25
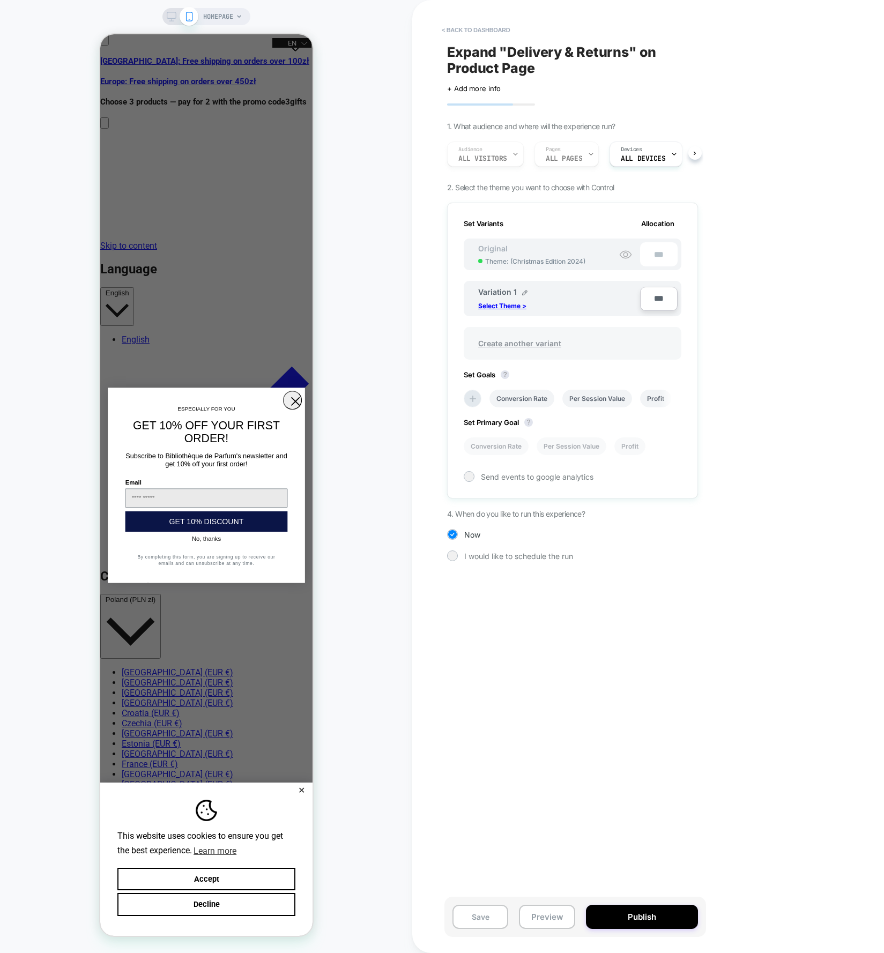
scroll to position [0, 1]
click at [513, 306] on p "Select Theme >" at bounding box center [502, 306] width 48 height 8
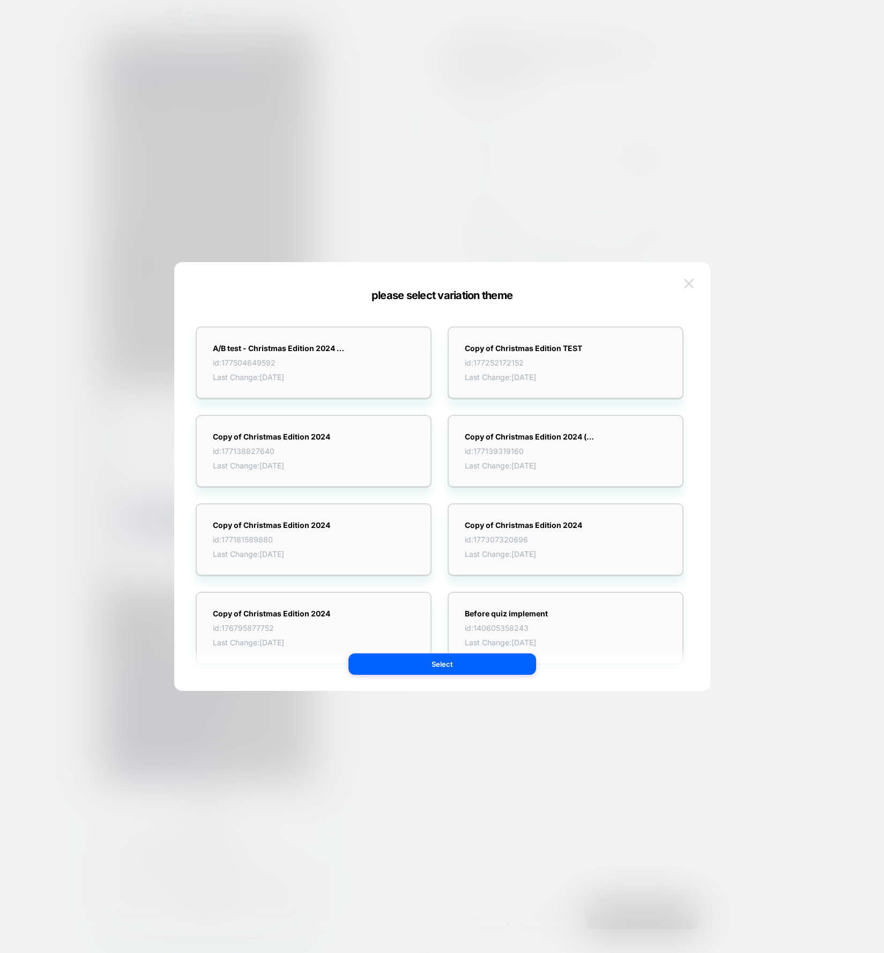
click at [687, 280] on img at bounding box center [689, 283] width 10 height 9
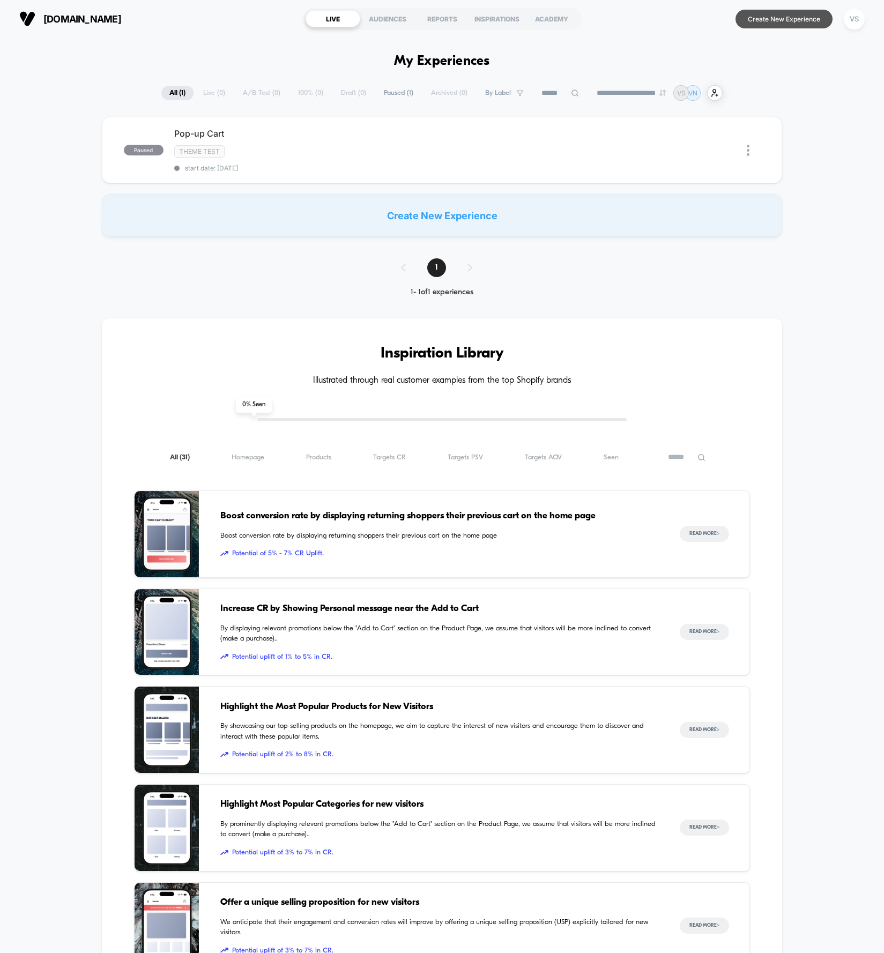
click at [756, 20] on button "Create New Experience" at bounding box center [783, 19] width 97 height 19
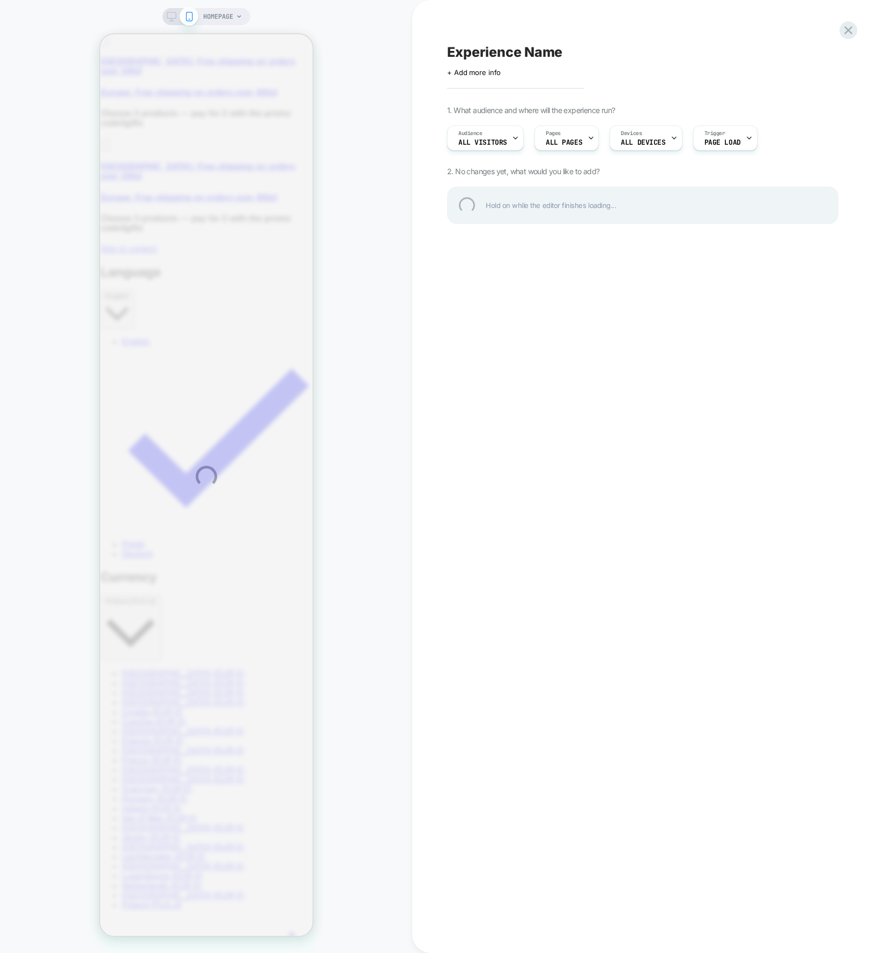
click at [469, 48] on div "Experience Name" at bounding box center [642, 52] width 391 height 16
type textarea "**********"
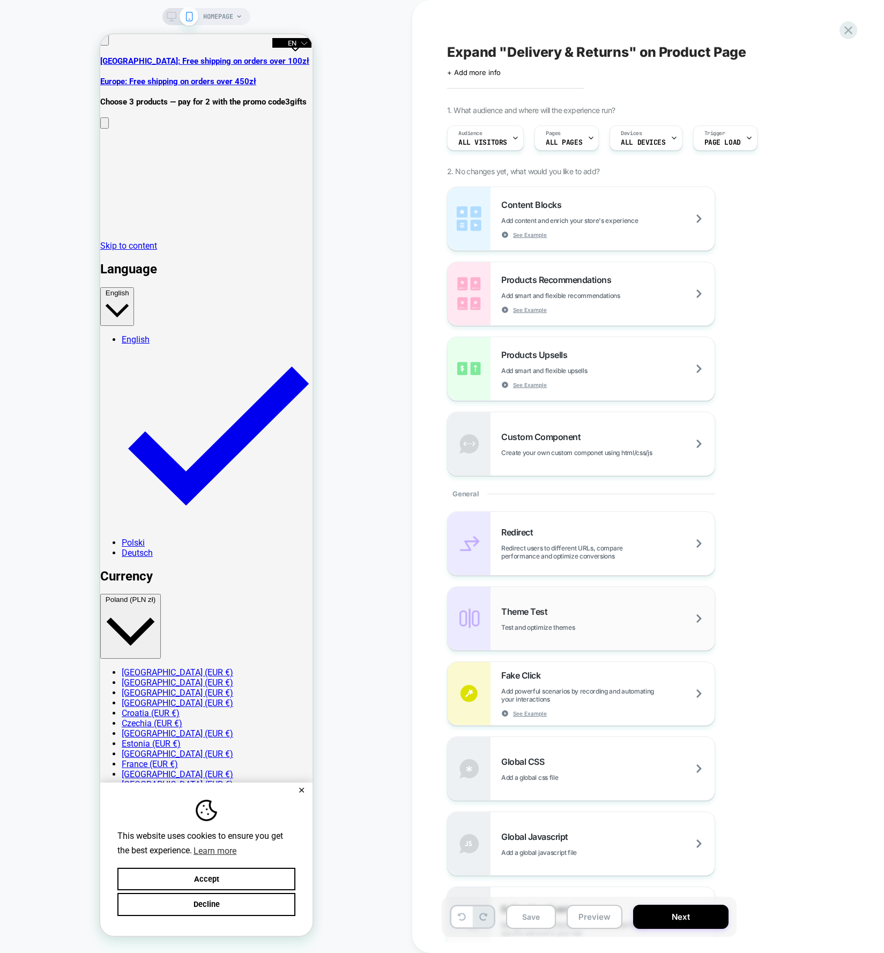
click at [593, 607] on div "Theme Test Test and optimize themes" at bounding box center [607, 618] width 213 height 25
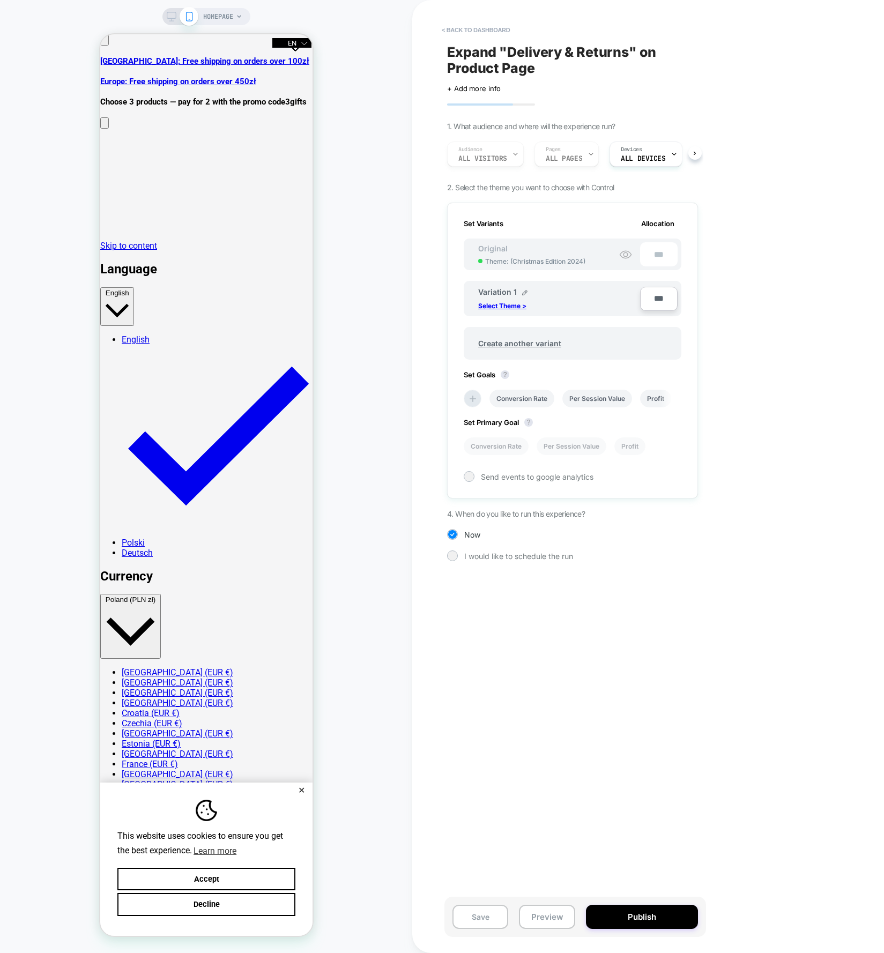
scroll to position [0, 1]
click at [498, 305] on p "Select Theme >" at bounding box center [502, 306] width 48 height 8
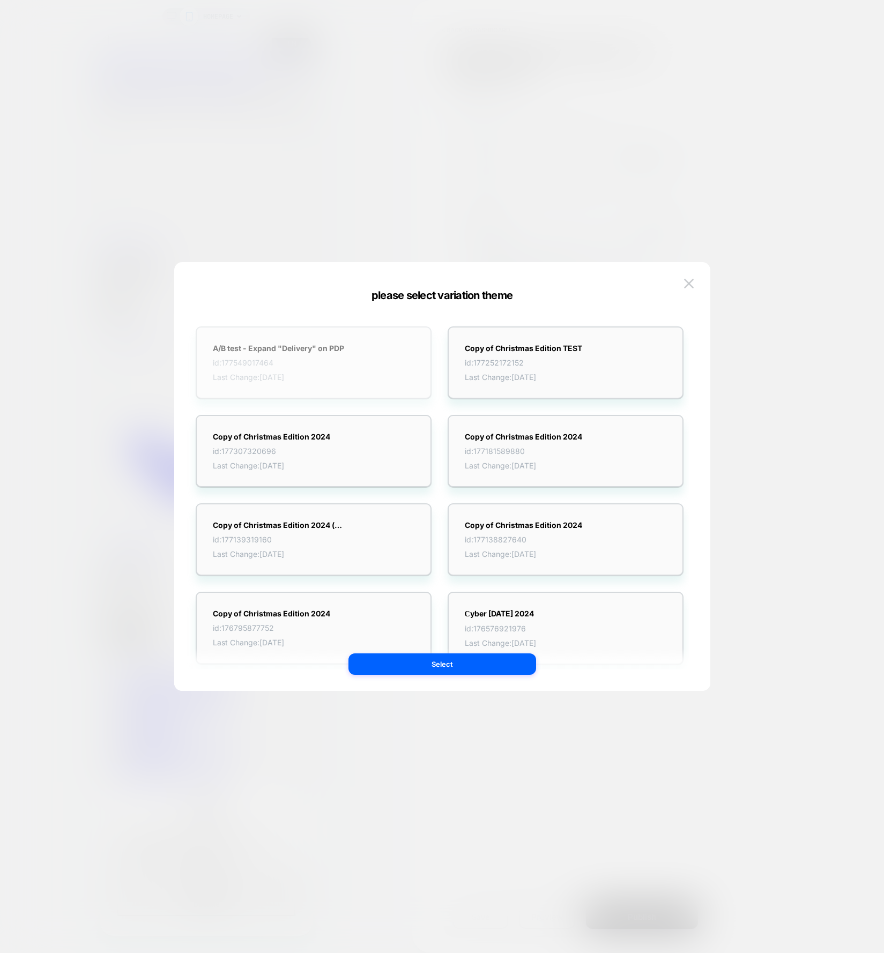
click at [347, 355] on div "A/B test - Expand "Delivery" on PDP id: 177549017464 Last Change: 30/09/2025" at bounding box center [314, 362] width 236 height 72
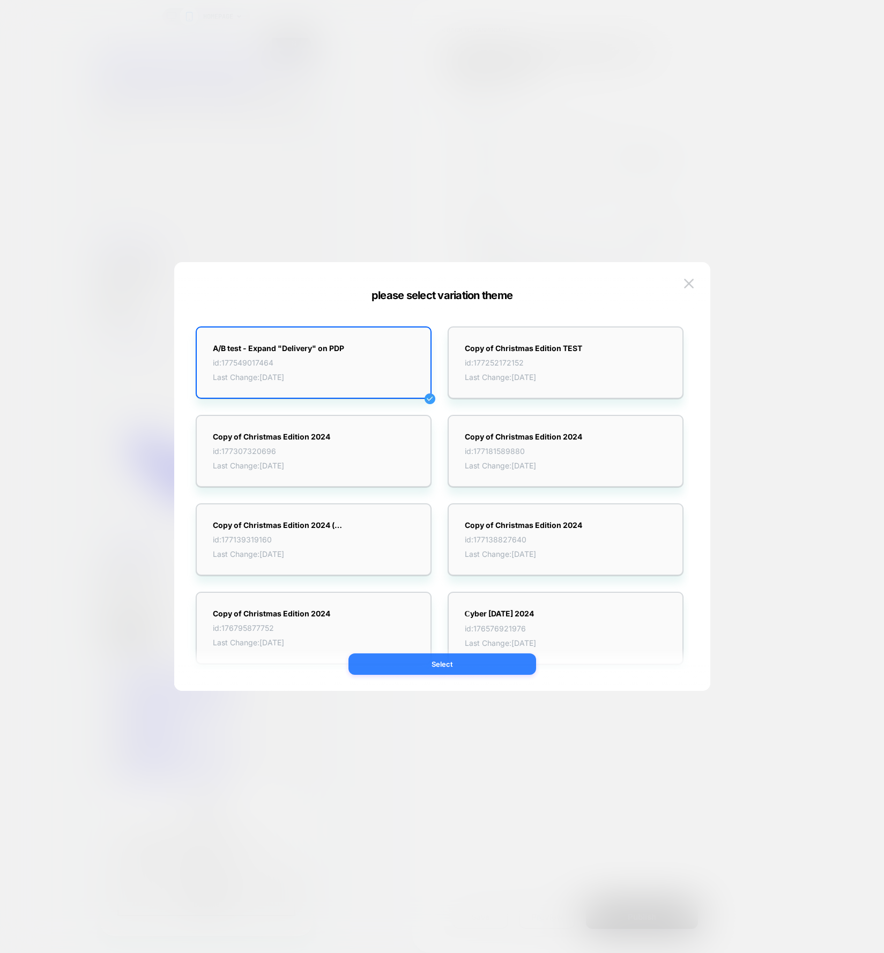
click at [394, 664] on button "Select" at bounding box center [442, 663] width 188 height 21
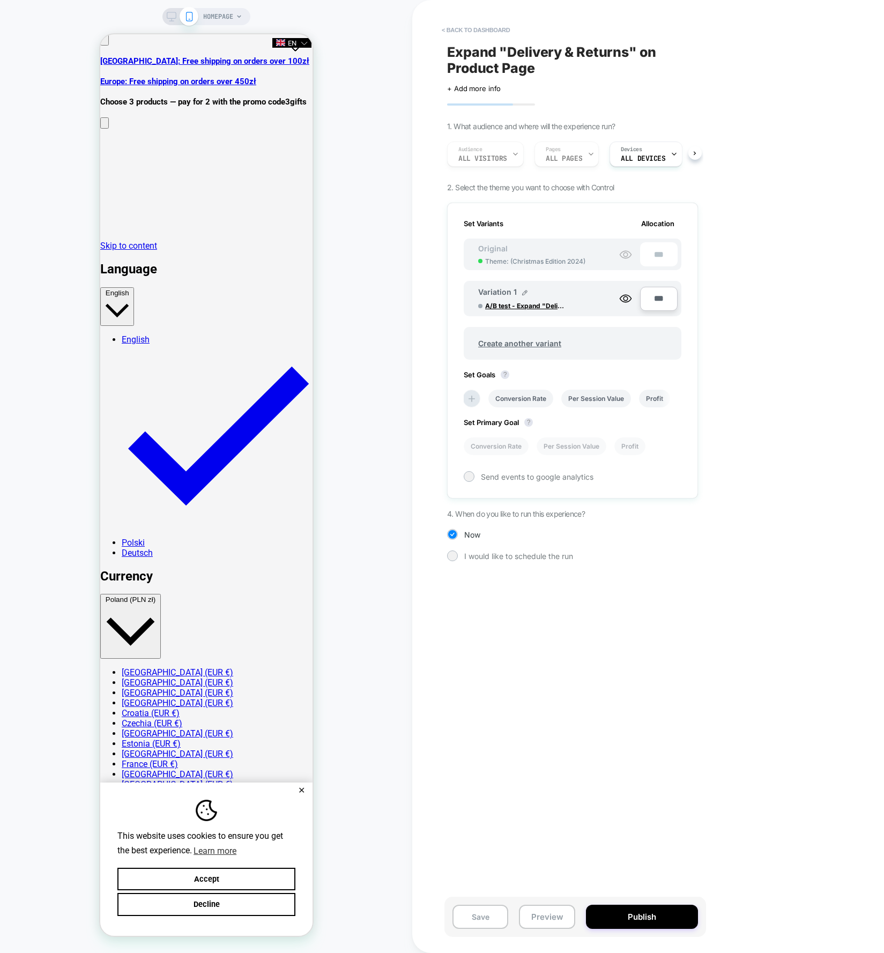
scroll to position [0, 0]
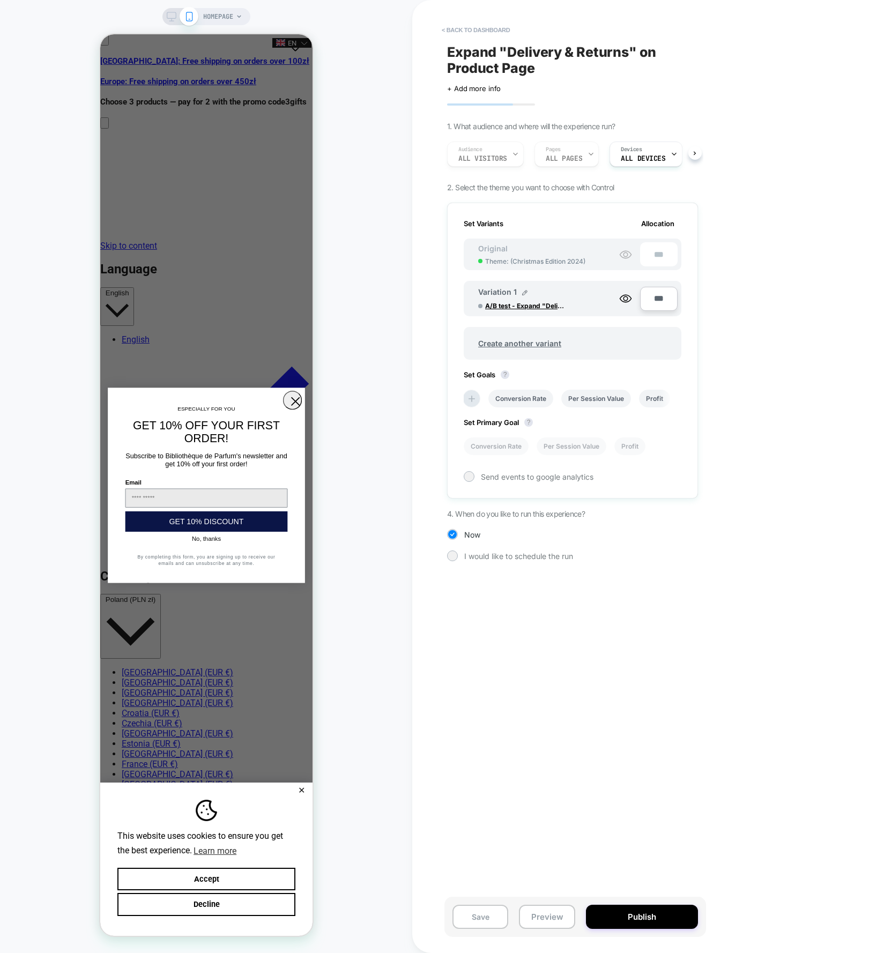
click at [796, 493] on div "< back to dashboard Expand "Delivery & Returns" on Product Page Click to edit e…" at bounding box center [648, 476] width 472 height 953
click at [513, 698] on div "Expand "Delivery & Returns" on Product Page Click to edit experience details + …" at bounding box center [573, 476] width 262 height 931
click at [642, 918] on button "Publish" at bounding box center [642, 917] width 112 height 24
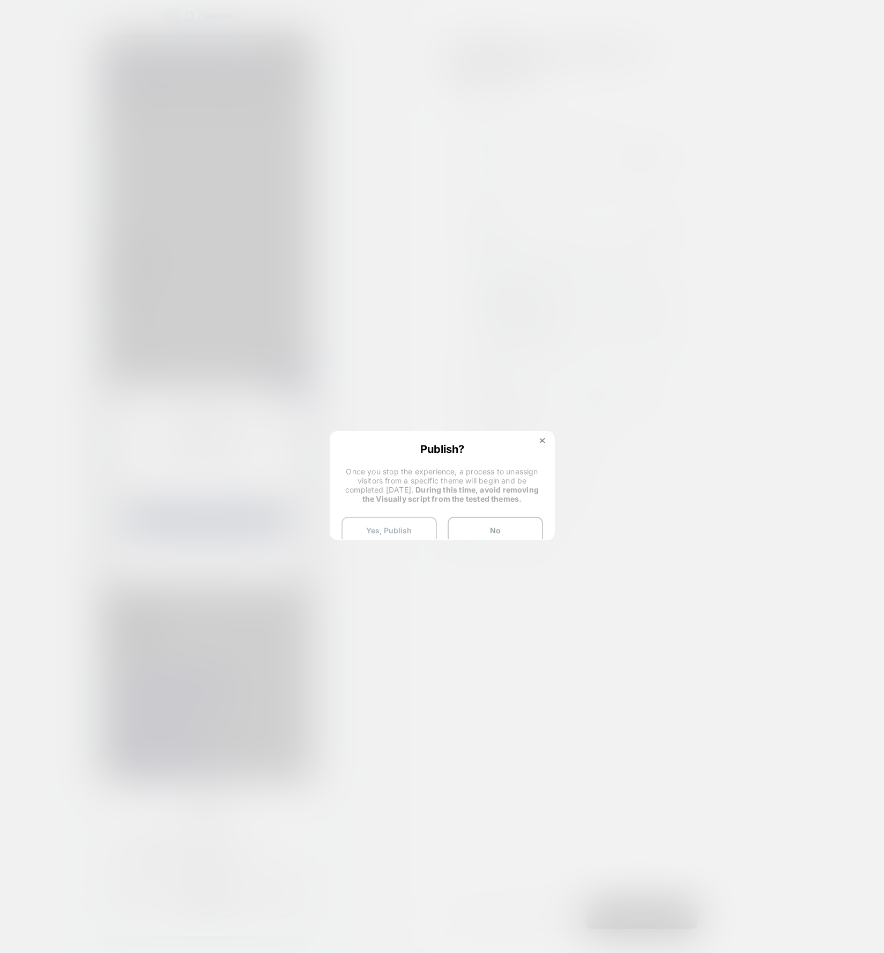
click at [383, 532] on button "Yes, Publish" at bounding box center [388, 530] width 95 height 27
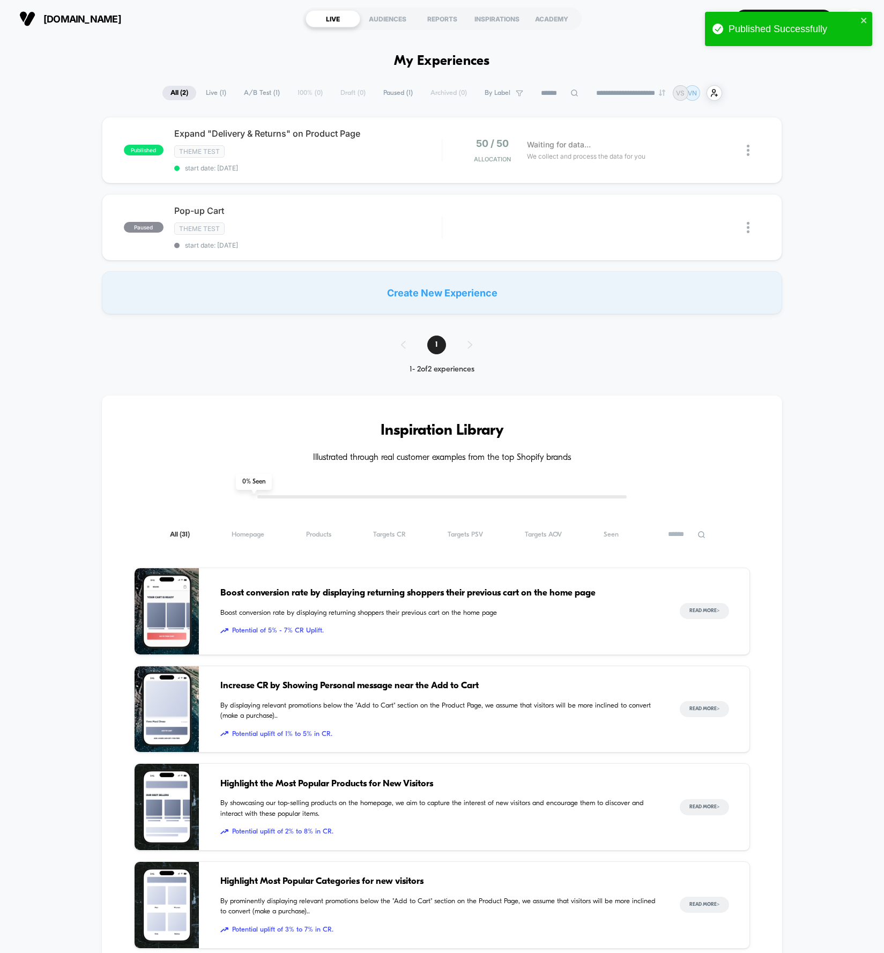
click at [859, 19] on div "Published Successfully" at bounding box center [788, 29] width 167 height 34
click at [834, 144] on div "published Expand "Delivery & Returns" on Product Page Theme Test start date: [D…" at bounding box center [442, 215] width 884 height 197
click at [750, 149] on div at bounding box center [753, 150] width 13 height 25
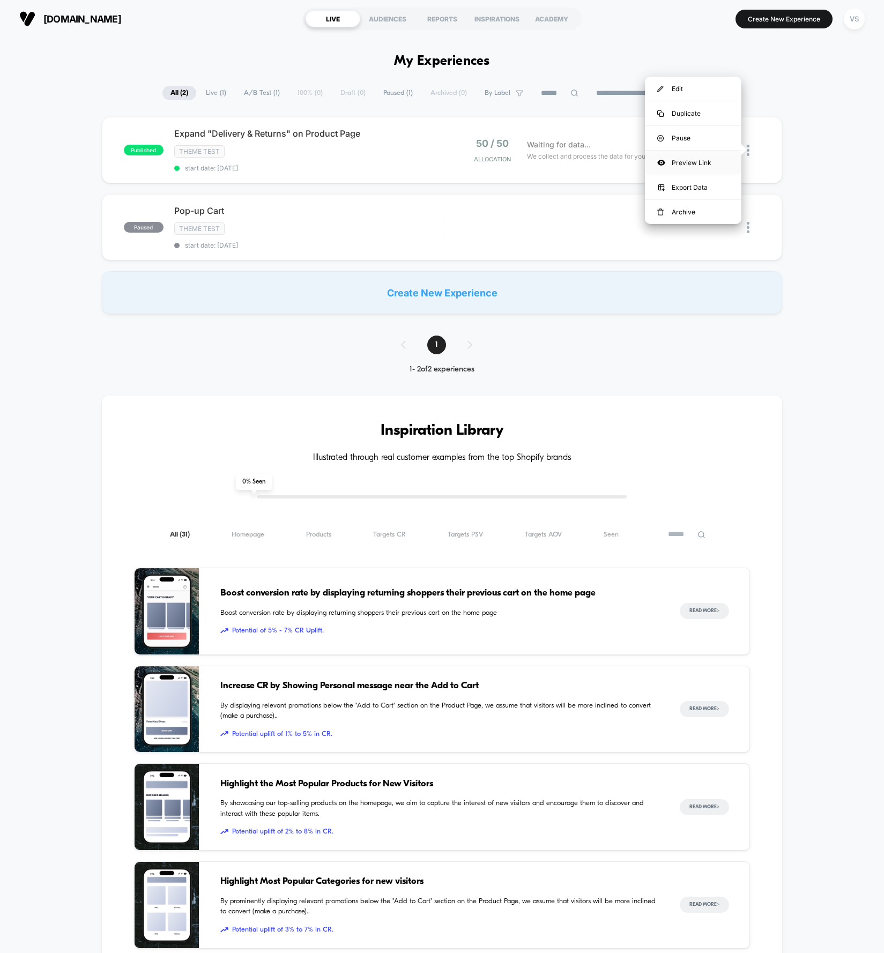
click at [705, 162] on div "Preview Link" at bounding box center [693, 163] width 96 height 24
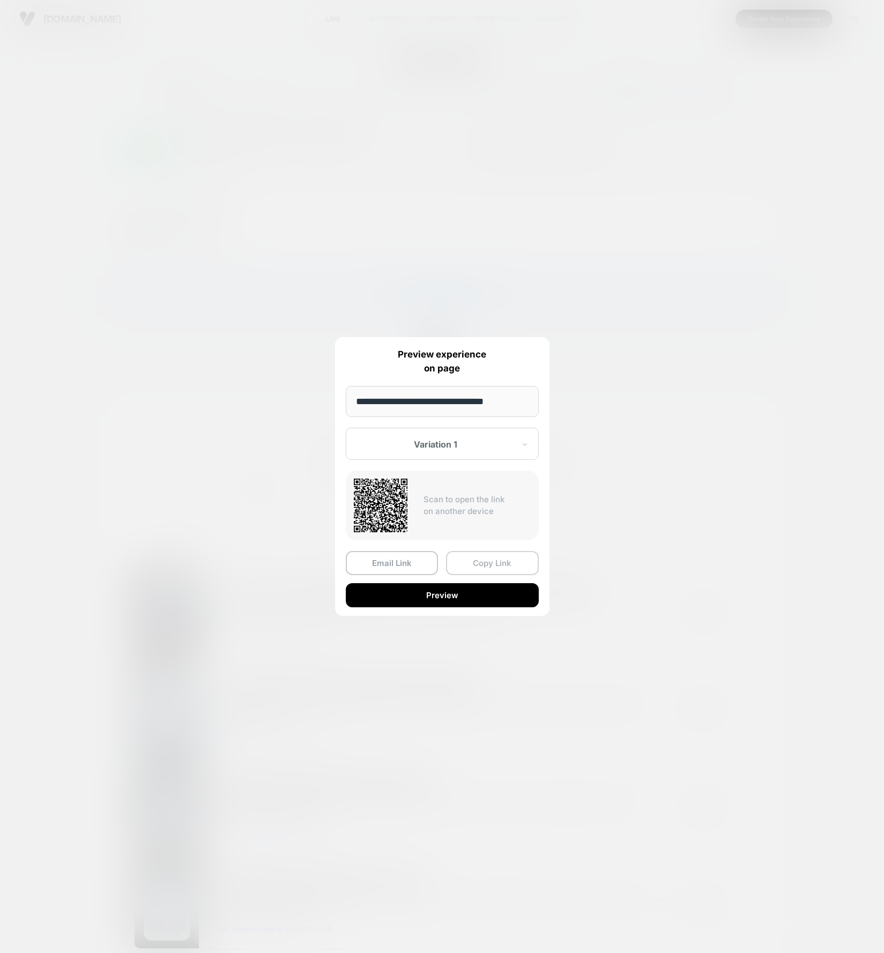
click at [461, 567] on button "Copy Link" at bounding box center [492, 563] width 93 height 24
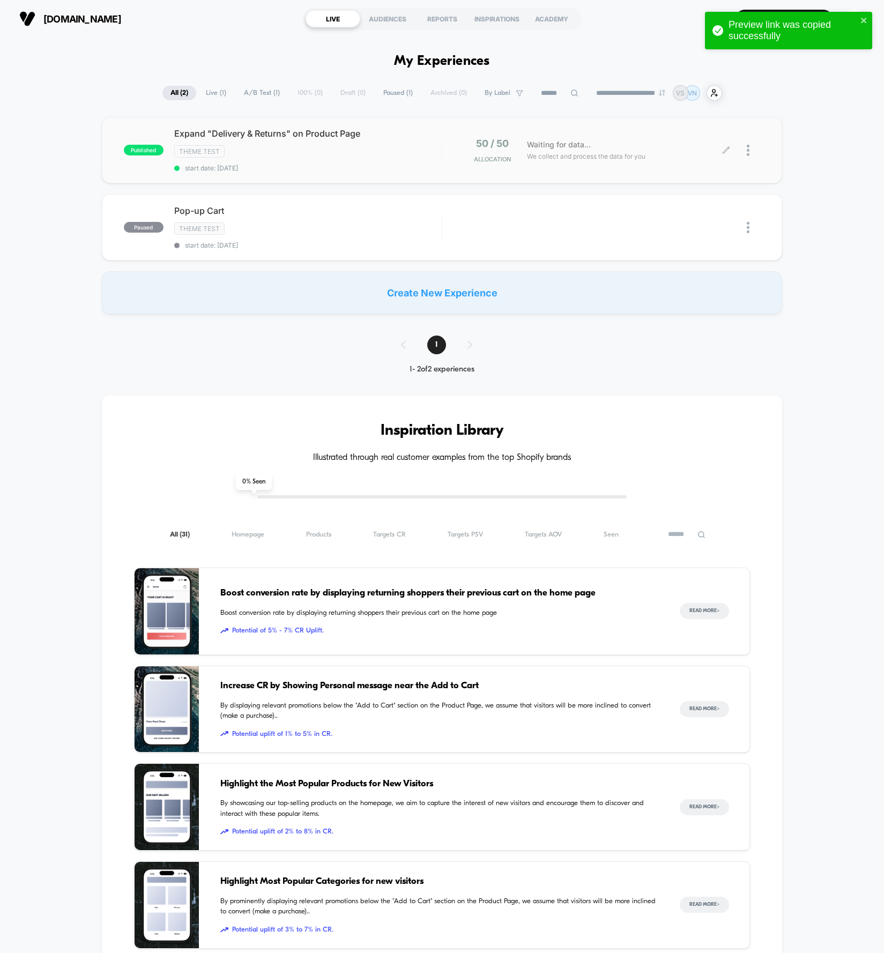
drag, startPoint x: 859, startPoint y: 311, endPoint x: 853, endPoint y: 309, distance: 6.8
click at [858, 311] on div "published Expand "Delivery & Returns" on Product Page Theme Test start date: [D…" at bounding box center [442, 215] width 884 height 197
click at [862, 19] on icon "close" at bounding box center [863, 20] width 5 height 5
click at [815, 114] on div "**********" at bounding box center [442, 671] width 884 height 1173
click at [839, 306] on div "published Expand "Delivery & Returns" on Product Page Theme Test start date: [D…" at bounding box center [442, 215] width 884 height 197
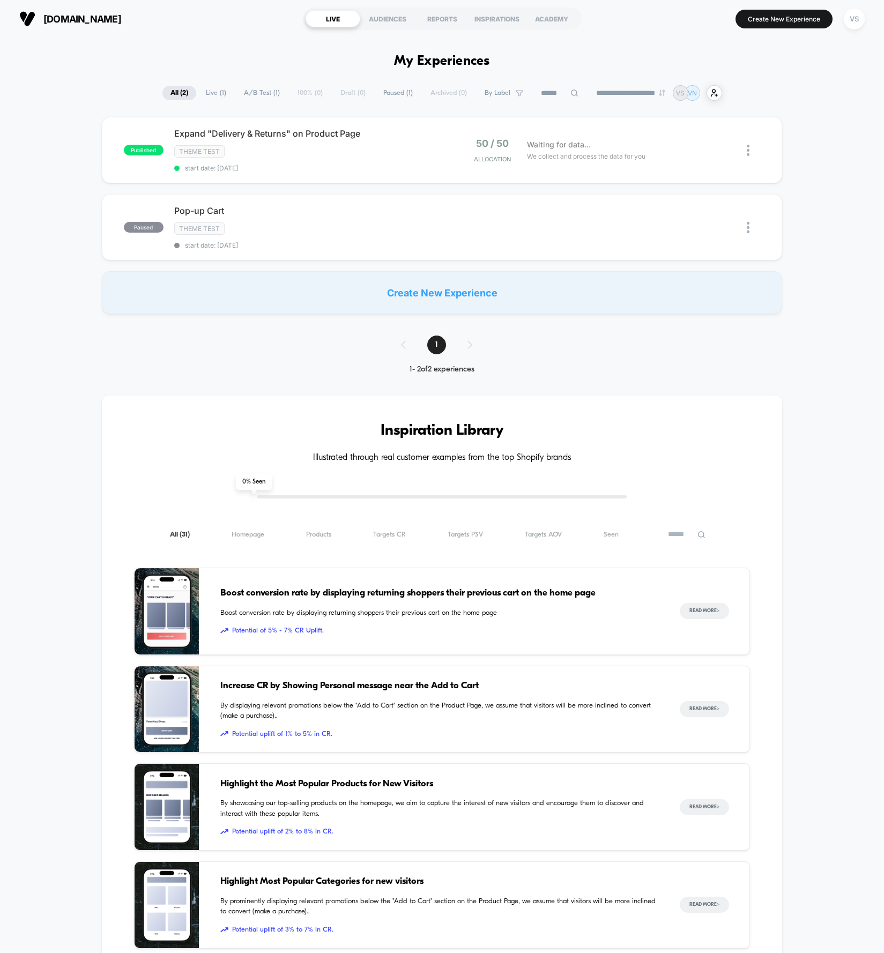
drag, startPoint x: 855, startPoint y: 251, endPoint x: 838, endPoint y: 155, distance: 98.0
click at [853, 249] on div "published Expand "Delivery & Returns" on Product Page Theme Test start date: [D…" at bounding box center [442, 215] width 884 height 197
click at [353, 130] on span "Expand "Delivery & Returns" on Product Page Click to edit experience details" at bounding box center [307, 133] width 267 height 11
